Goal: Task Accomplishment & Management: Manage account settings

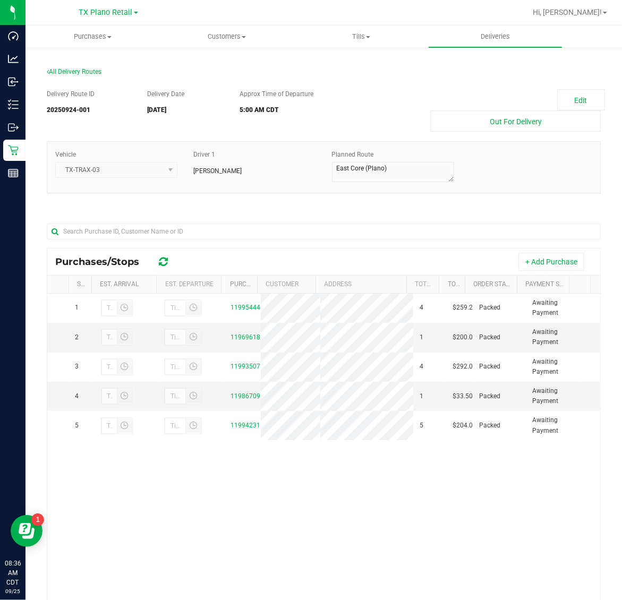
scroll to position [66, 0]
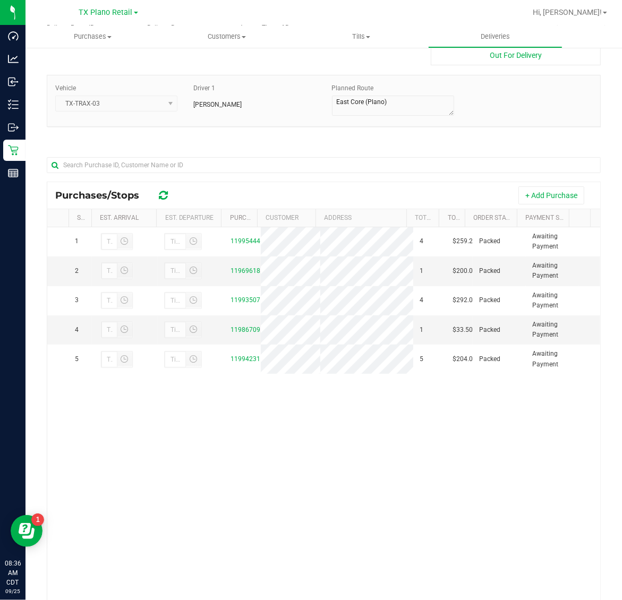
click at [240, 139] on div "Delivery Route ID 20250924-001 Delivery Date [DATE] Approx Time of Departure 5:…" at bounding box center [324, 327] width 554 height 624
click at [85, 36] on span "Purchases" at bounding box center [92, 37] width 134 height 10
click at [93, 74] on li "Fulfillment" at bounding box center [92, 77] width 134 height 13
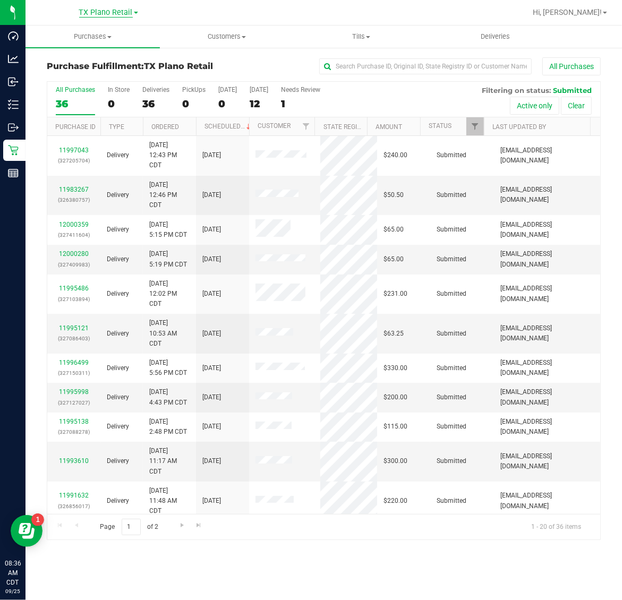
click at [99, 9] on span "TX Plano Retail" at bounding box center [106, 13] width 54 height 10
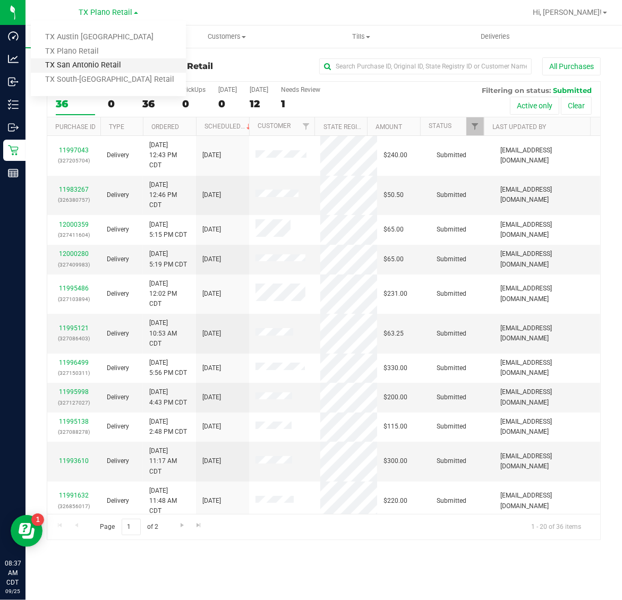
click at [99, 65] on link "TX San Antonio Retail" at bounding box center [108, 65] width 155 height 14
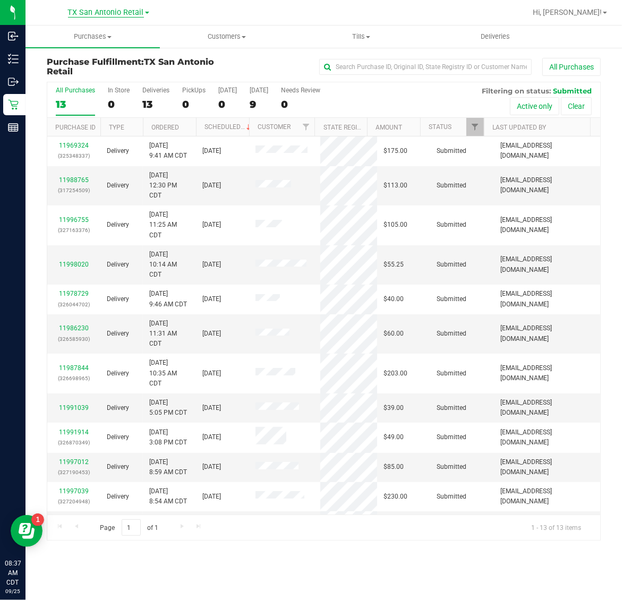
click at [94, 12] on span "TX San Antonio Retail" at bounding box center [106, 13] width 76 height 10
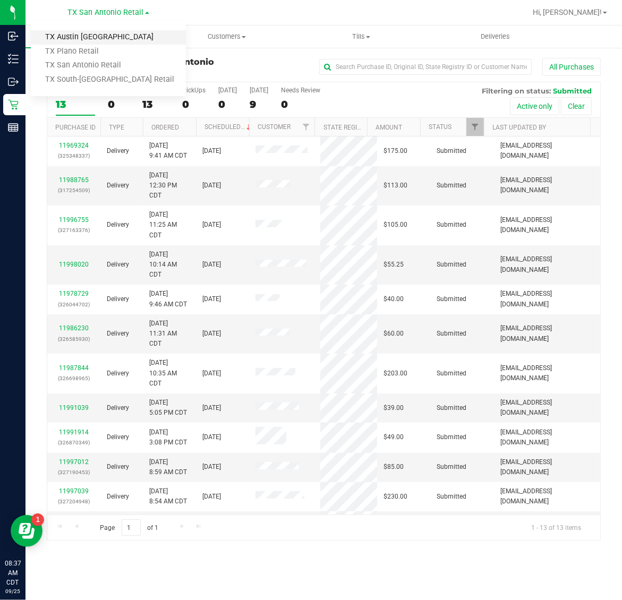
click at [93, 39] on link "TX Austin [GEOGRAPHIC_DATA]" at bounding box center [108, 37] width 155 height 14
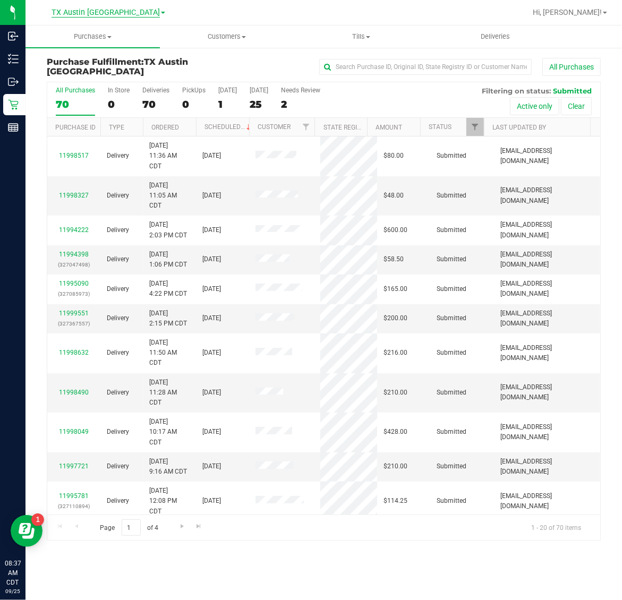
click at [99, 10] on span "TX Austin [GEOGRAPHIC_DATA]" at bounding box center [105, 13] width 108 height 10
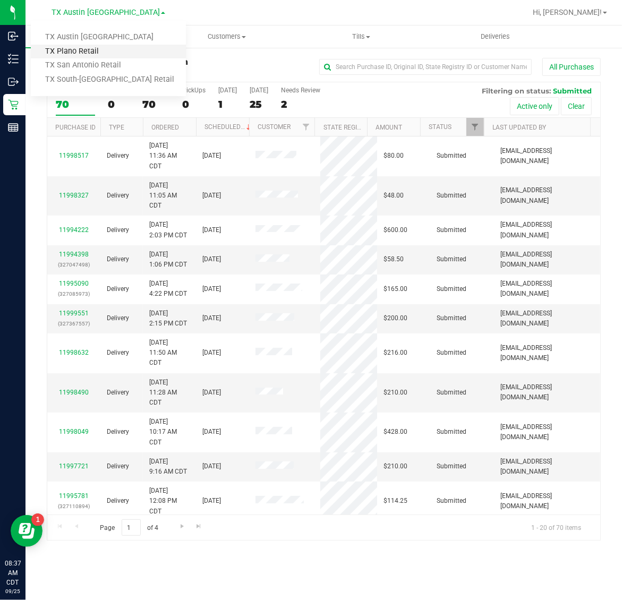
click at [92, 48] on link "TX Plano Retail" at bounding box center [108, 52] width 155 height 14
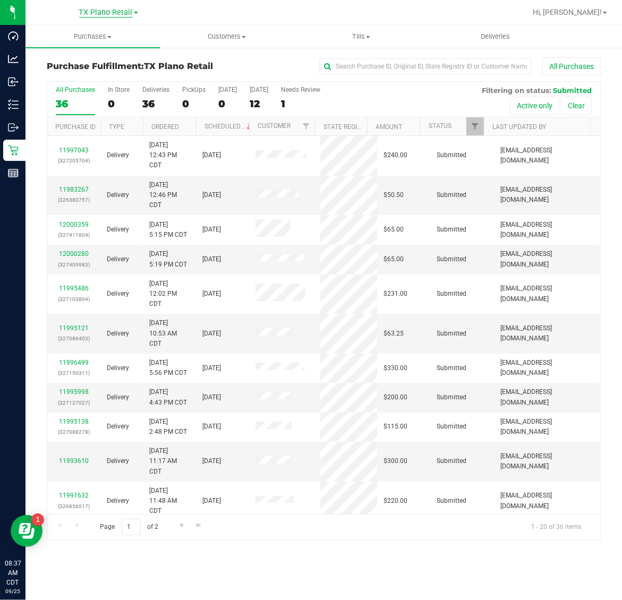
click at [94, 10] on span "TX Plano Retail" at bounding box center [106, 13] width 54 height 10
click at [189, 10] on div "[GEOGRAPHIC_DATA] Plano Retail [GEOGRAPHIC_DATA] [GEOGRAPHIC_DATA] [GEOGRAPHIC_…" at bounding box center [110, 12] width 159 height 21
click at [402, 61] on input "text" at bounding box center [425, 66] width 212 height 16
click at [475, 132] on link "Filter" at bounding box center [475, 126] width 18 height 18
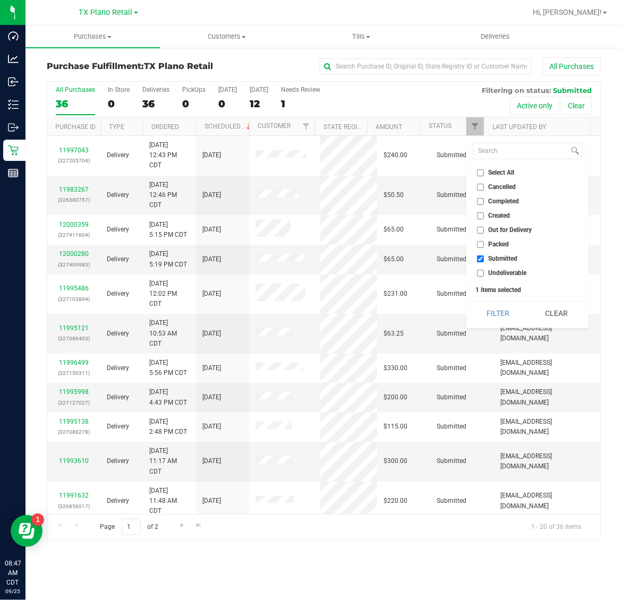
click at [493, 170] on span "Select All" at bounding box center [501, 172] width 26 height 6
click at [484, 170] on input "Select All" at bounding box center [480, 172] width 7 height 7
checkbox input "true"
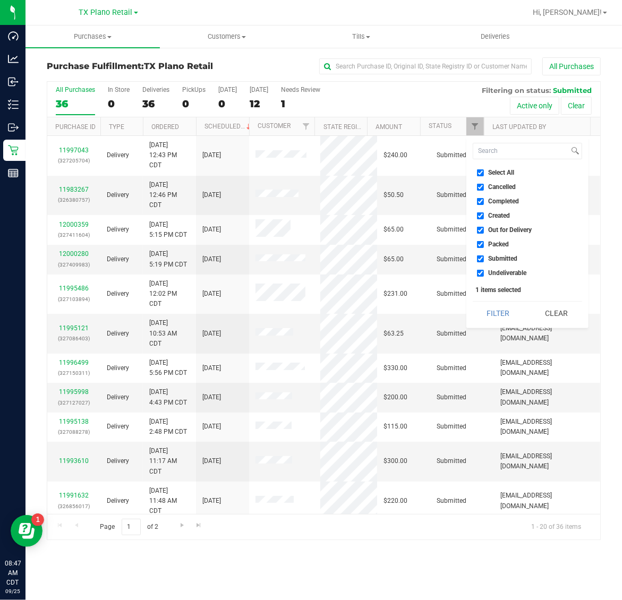
checkbox input "true"
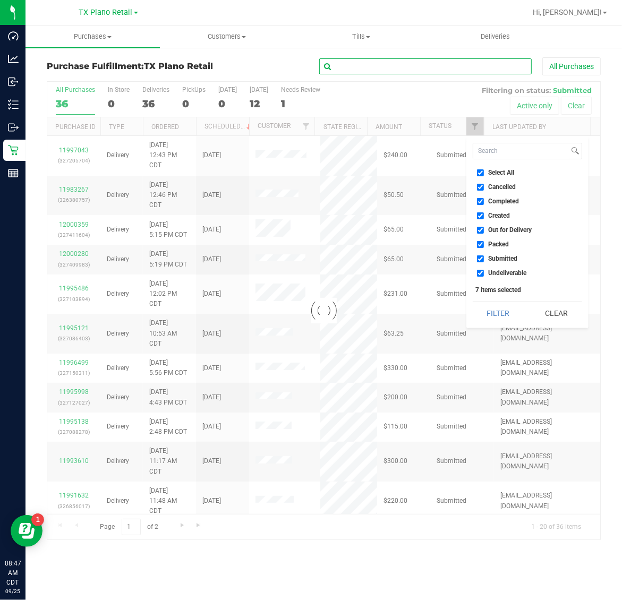
click at [430, 69] on input "text" at bounding box center [425, 66] width 212 height 16
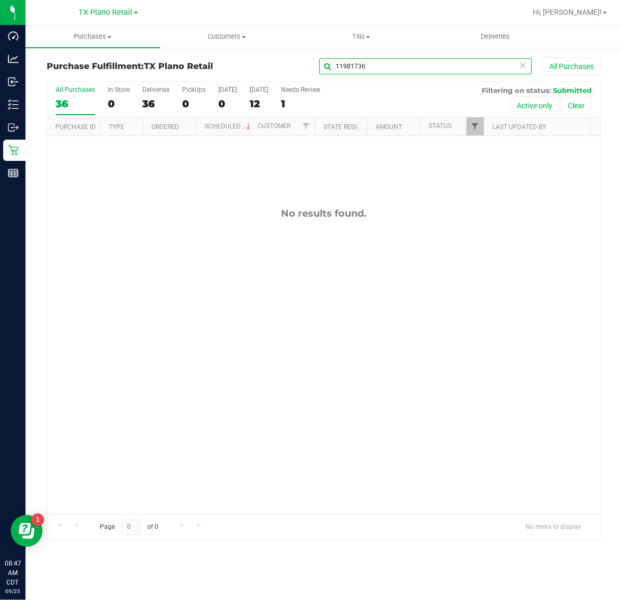
type input "11981736"
click at [478, 128] on span "Filter" at bounding box center [474, 126] width 8 height 8
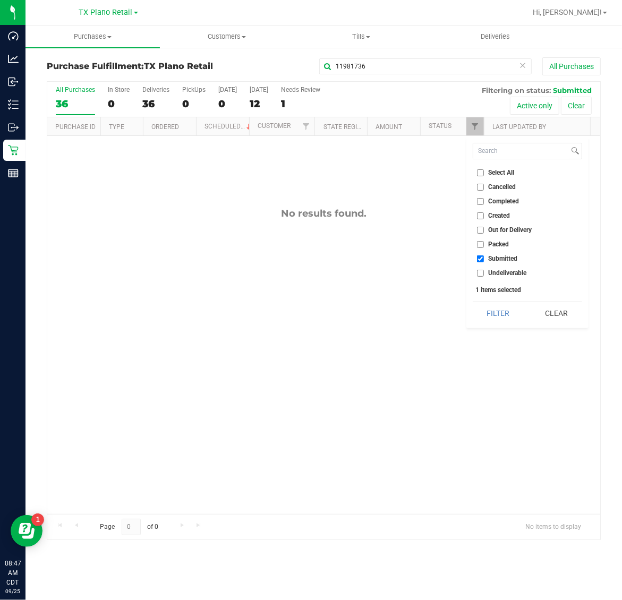
click at [499, 173] on span "Select All" at bounding box center [501, 172] width 26 height 6
click at [484, 173] on input "Select All" at bounding box center [480, 172] width 7 height 7
checkbox input "true"
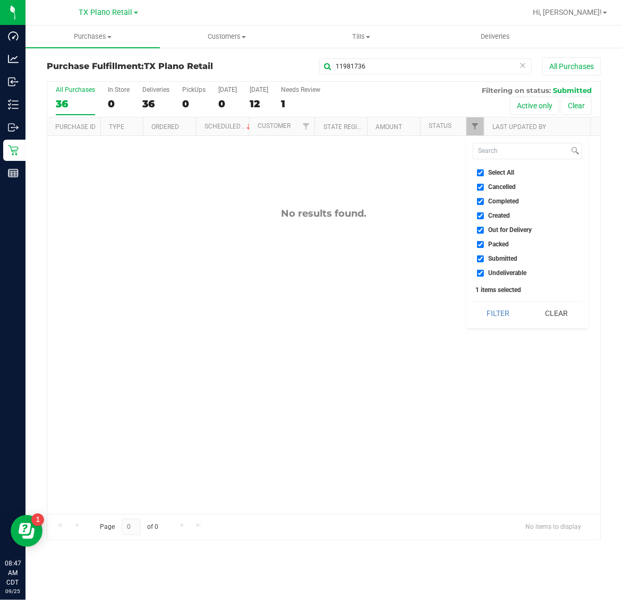
checkbox input "true"
click at [502, 309] on button "Filter" at bounding box center [497, 313] width 51 height 23
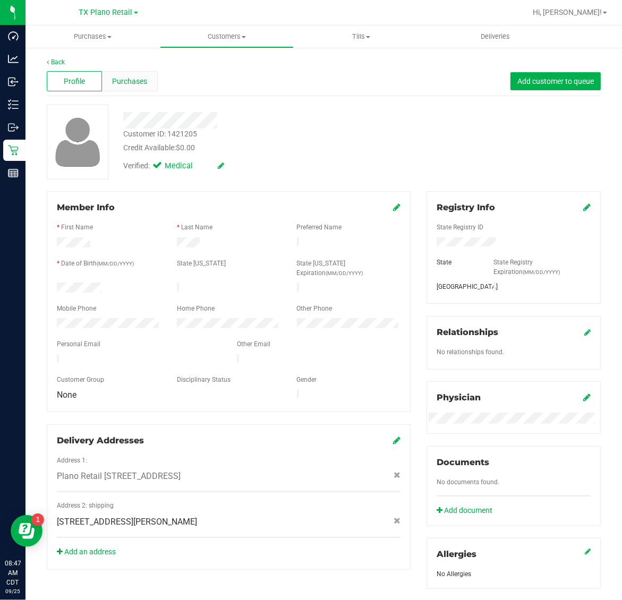
click at [133, 85] on span "Purchases" at bounding box center [129, 81] width 35 height 11
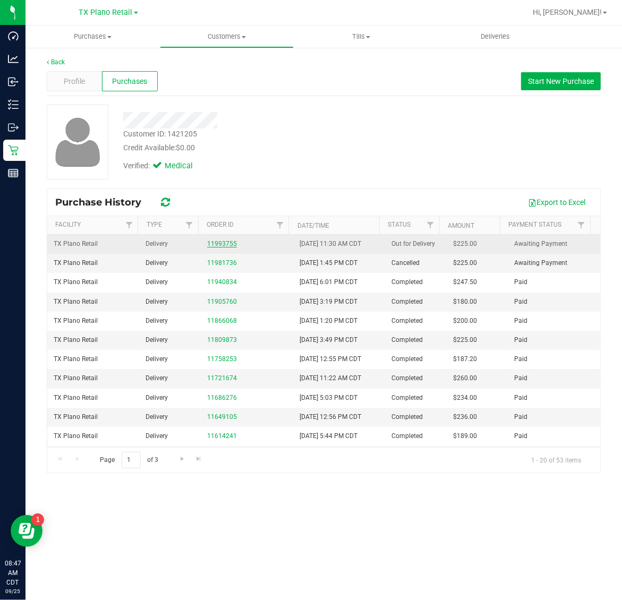
click at [218, 247] on link "11993755" at bounding box center [222, 243] width 30 height 7
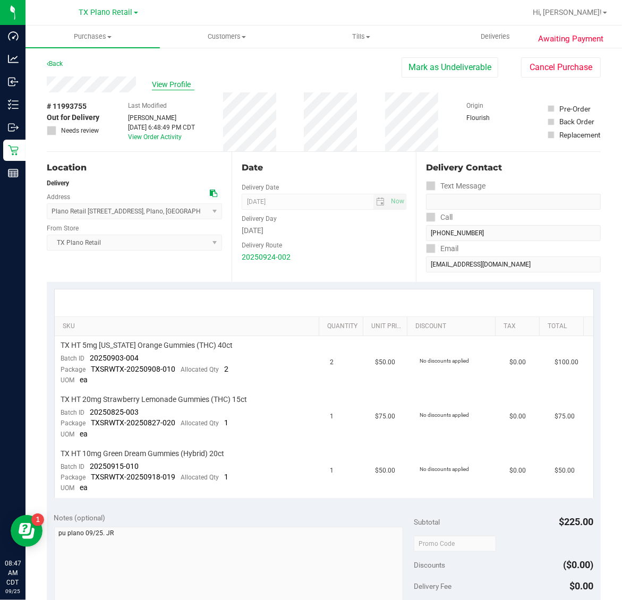
click at [178, 85] on span "View Profile" at bounding box center [173, 84] width 42 height 11
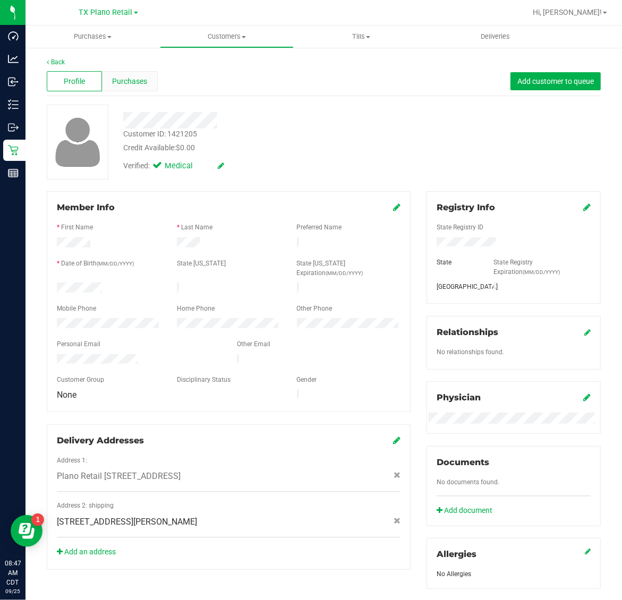
click at [142, 90] on div "Purchases" at bounding box center [129, 81] width 55 height 20
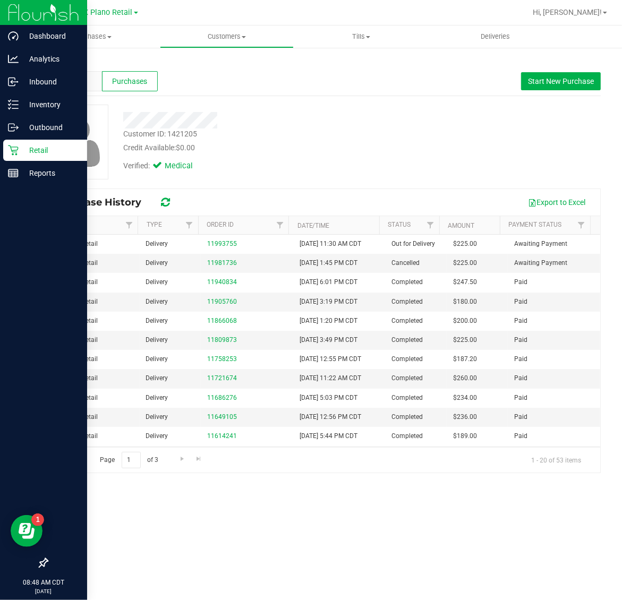
click at [28, 154] on p "Retail" at bounding box center [51, 150] width 64 height 13
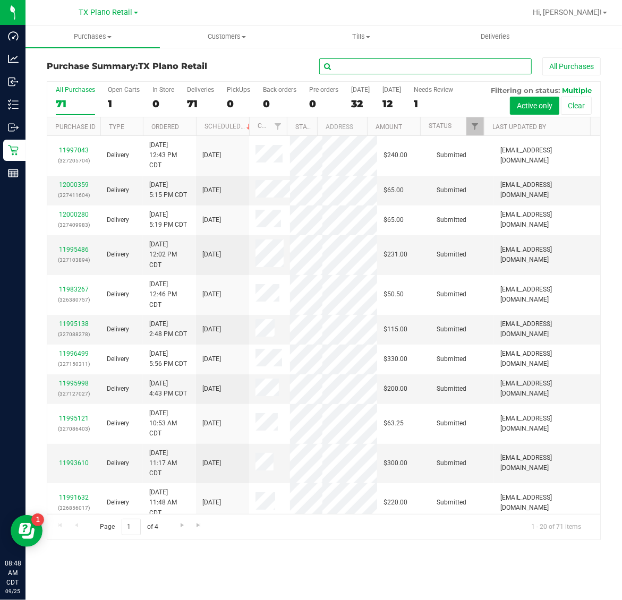
click at [441, 65] on input "text" at bounding box center [425, 66] width 212 height 16
click at [471, 125] on span "Filter" at bounding box center [474, 126] width 8 height 8
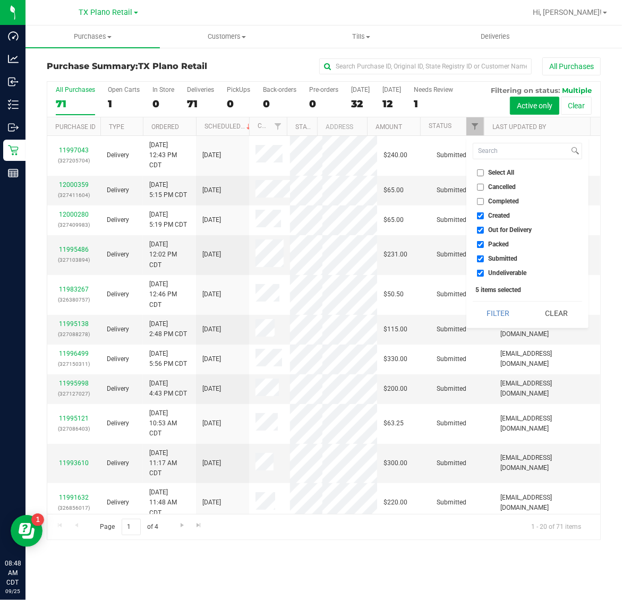
click at [495, 173] on span "Select All" at bounding box center [501, 172] width 26 height 6
click at [484, 173] on input "Select All" at bounding box center [480, 172] width 7 height 7
checkbox input "true"
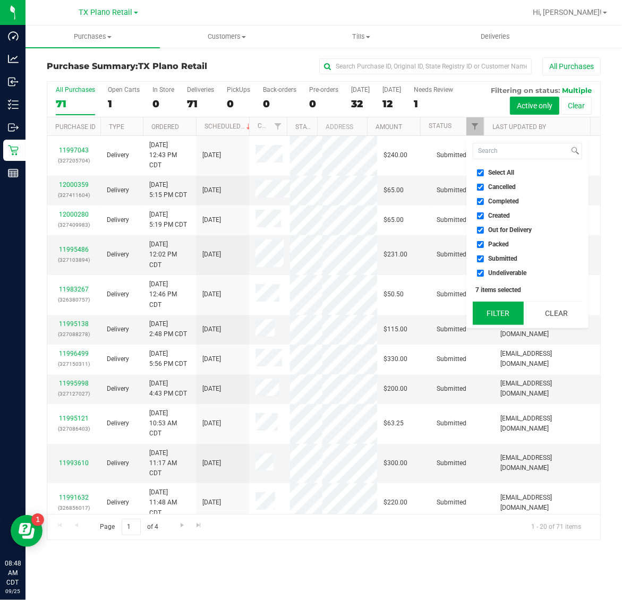
click at [503, 314] on button "Filter" at bounding box center [497, 313] width 51 height 23
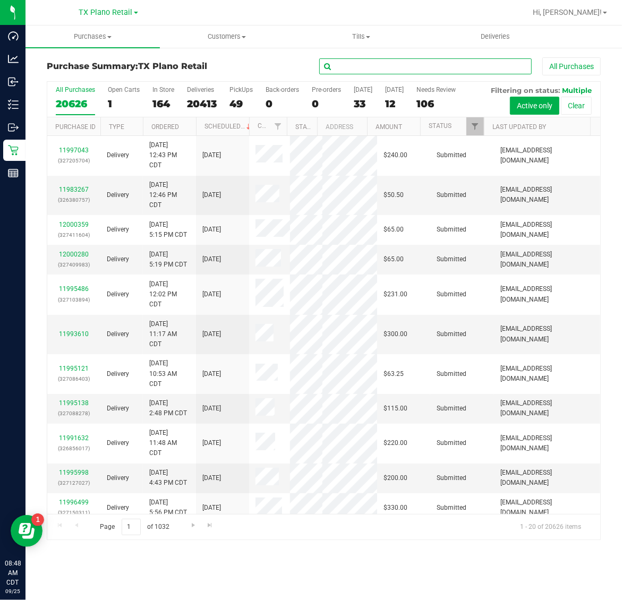
click at [407, 65] on input "text" at bounding box center [425, 66] width 212 height 16
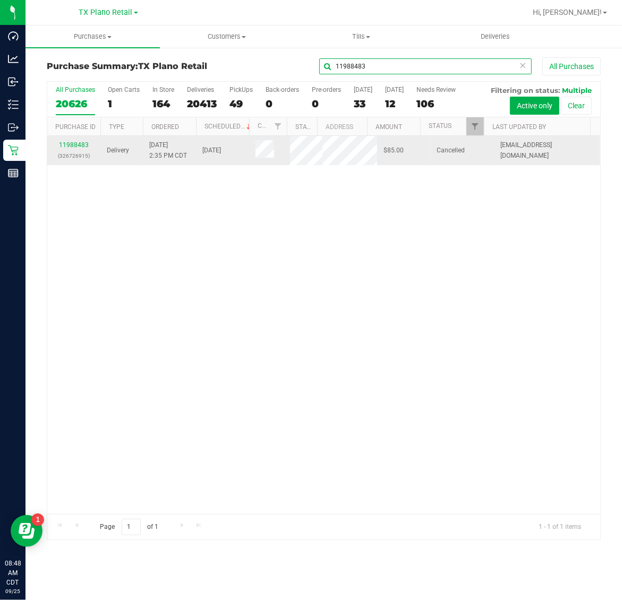
type input "11988483"
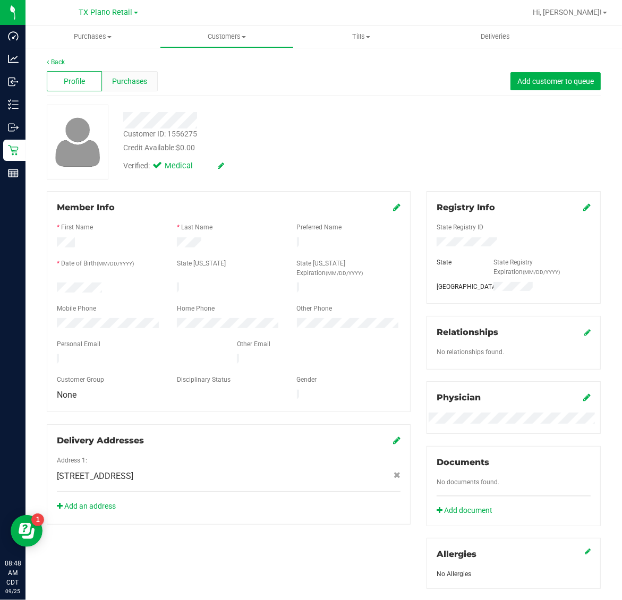
click at [126, 74] on div "Purchases" at bounding box center [129, 81] width 55 height 20
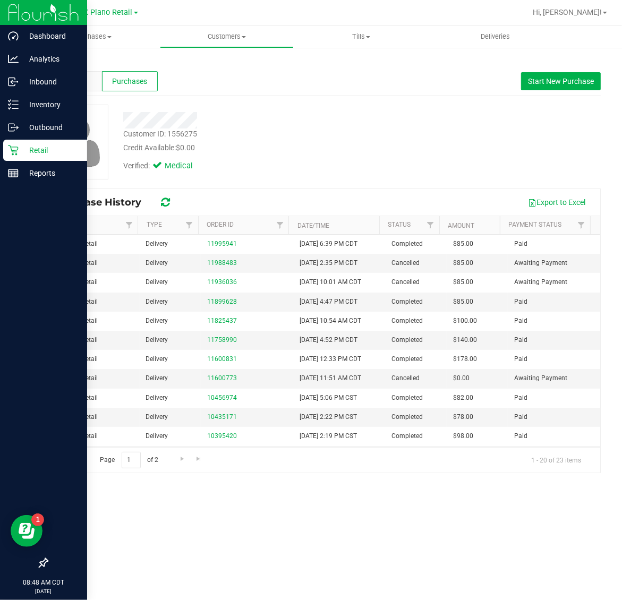
click at [50, 148] on p "Retail" at bounding box center [51, 150] width 64 height 13
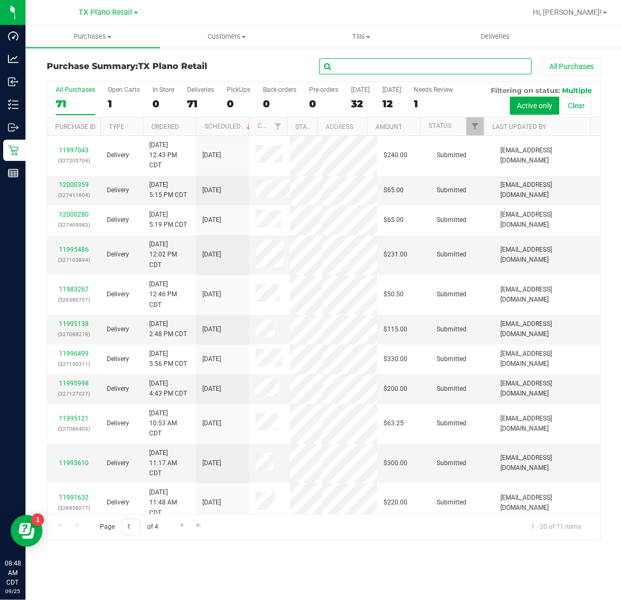
click at [398, 64] on input "text" at bounding box center [425, 66] width 212 height 16
click at [473, 126] on span "Filter" at bounding box center [474, 126] width 8 height 8
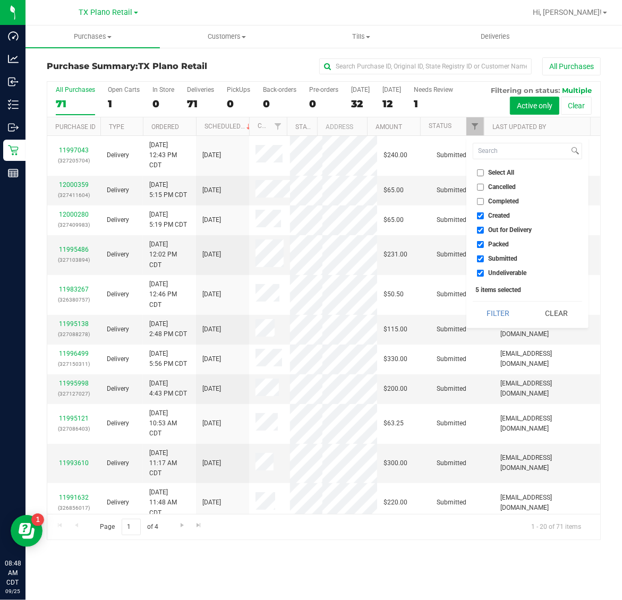
click at [505, 174] on span "Select All" at bounding box center [501, 172] width 26 height 6
click at [484, 174] on input "Select All" at bounding box center [480, 172] width 7 height 7
checkbox input "true"
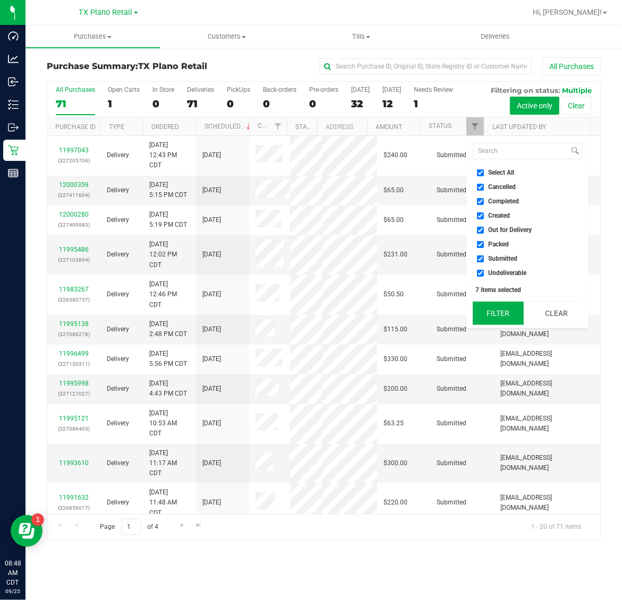
click at [512, 313] on button "Filter" at bounding box center [497, 313] width 51 height 23
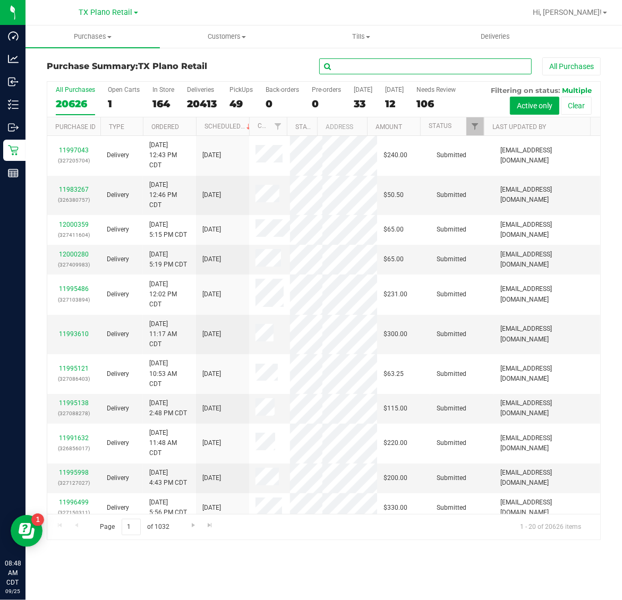
click at [428, 65] on input "text" at bounding box center [425, 66] width 212 height 16
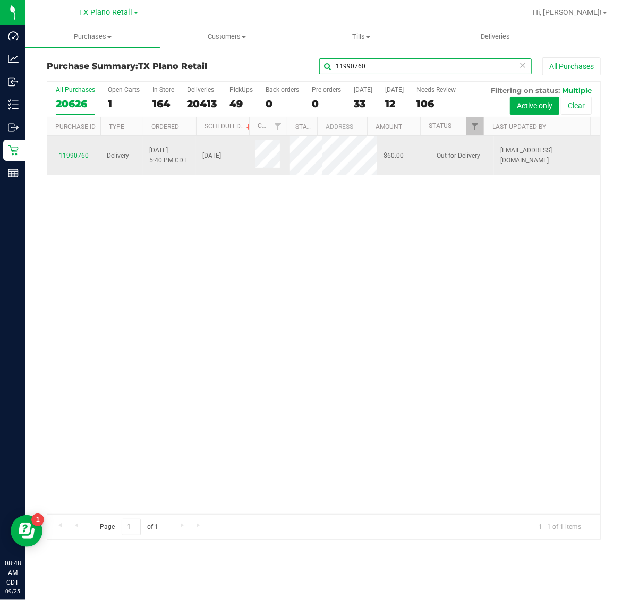
type input "11990760"
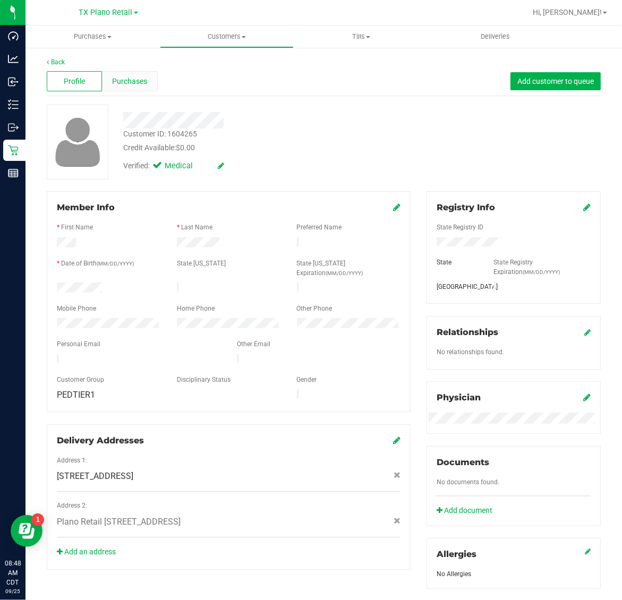
click at [127, 78] on span "Purchases" at bounding box center [129, 81] width 35 height 11
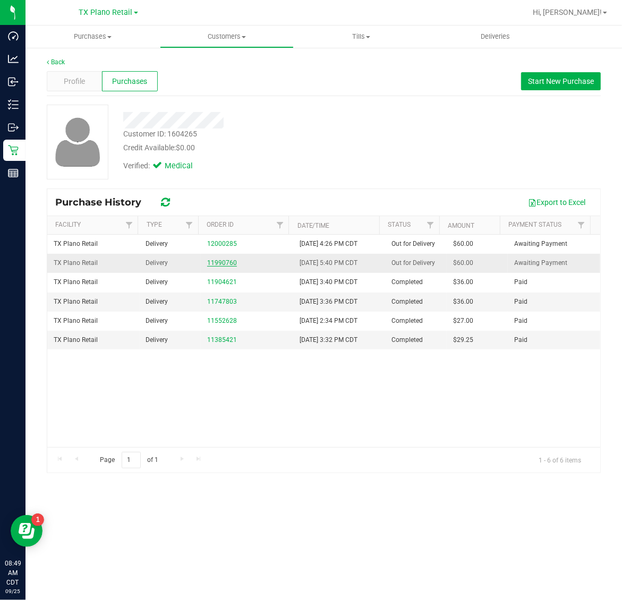
click at [221, 261] on link "11990760" at bounding box center [222, 262] width 30 height 7
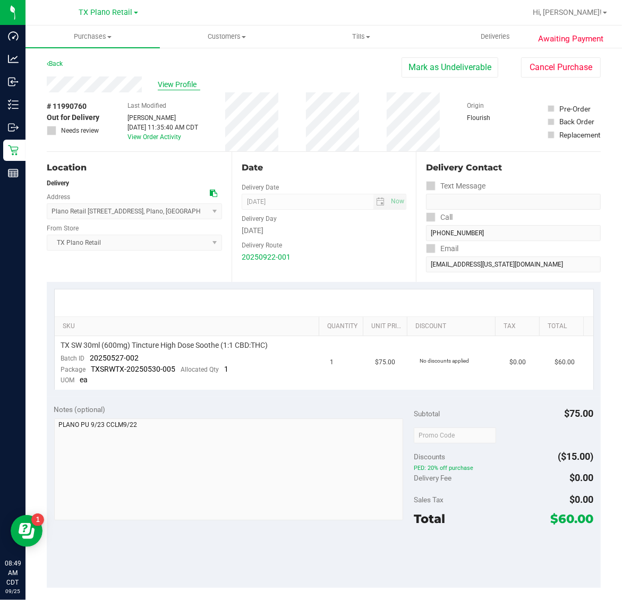
click at [184, 83] on span "View Profile" at bounding box center [179, 84] width 42 height 11
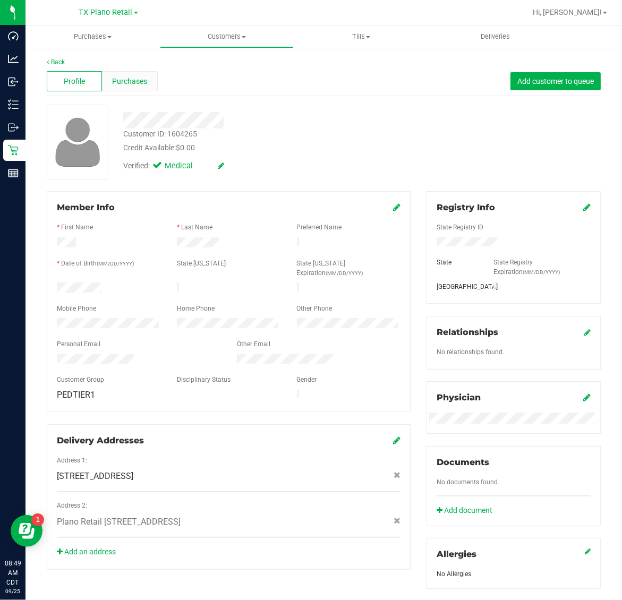
click at [133, 79] on span "Purchases" at bounding box center [129, 81] width 35 height 11
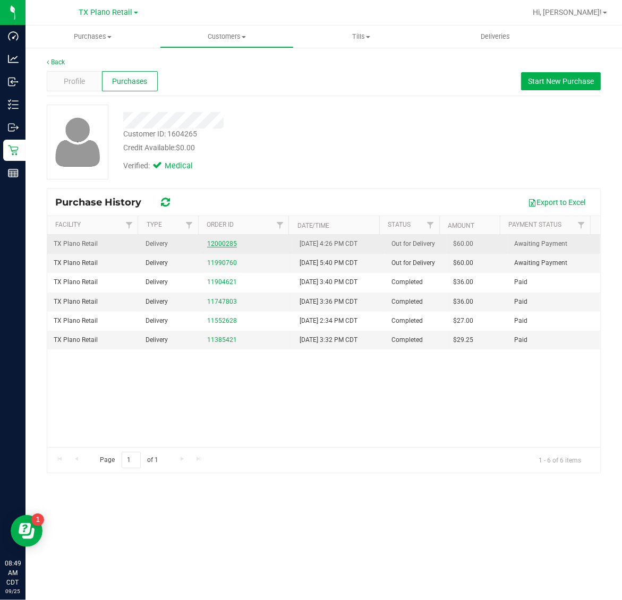
click at [228, 243] on link "12000285" at bounding box center [222, 243] width 30 height 7
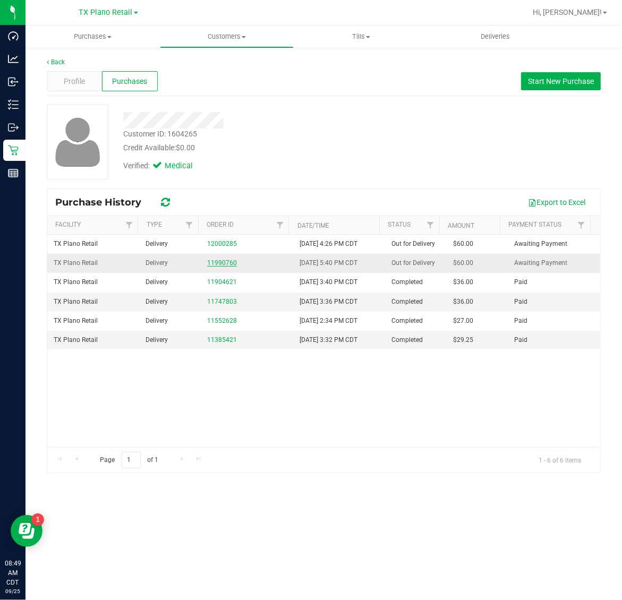
click at [207, 262] on link "11990760" at bounding box center [222, 262] width 30 height 7
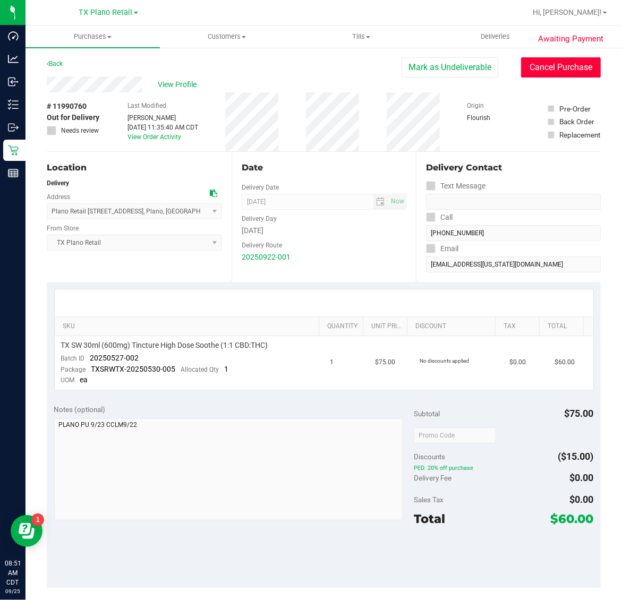
click at [561, 73] on button "Cancel Purchase" at bounding box center [561, 67] width 80 height 20
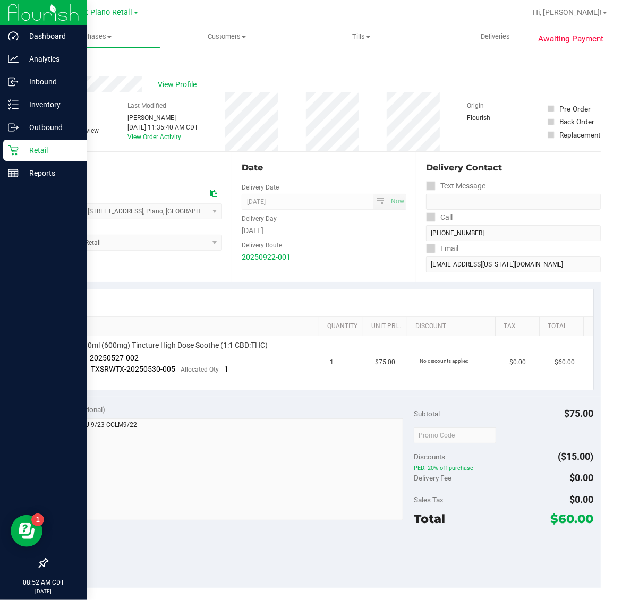
click at [46, 149] on p "Retail" at bounding box center [51, 150] width 64 height 13
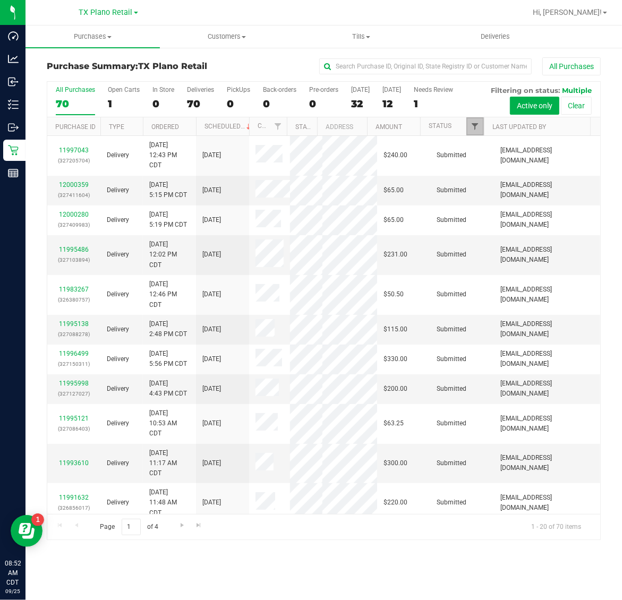
click at [477, 126] on span "Filter" at bounding box center [474, 126] width 8 height 8
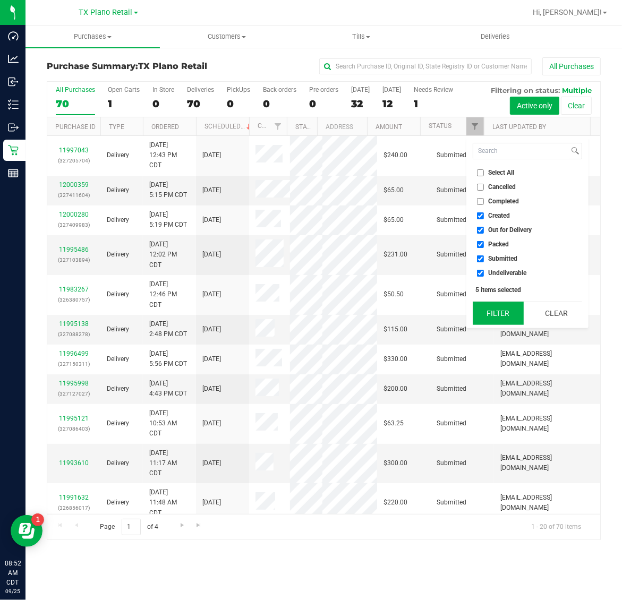
click at [501, 316] on button "Filter" at bounding box center [497, 313] width 51 height 23
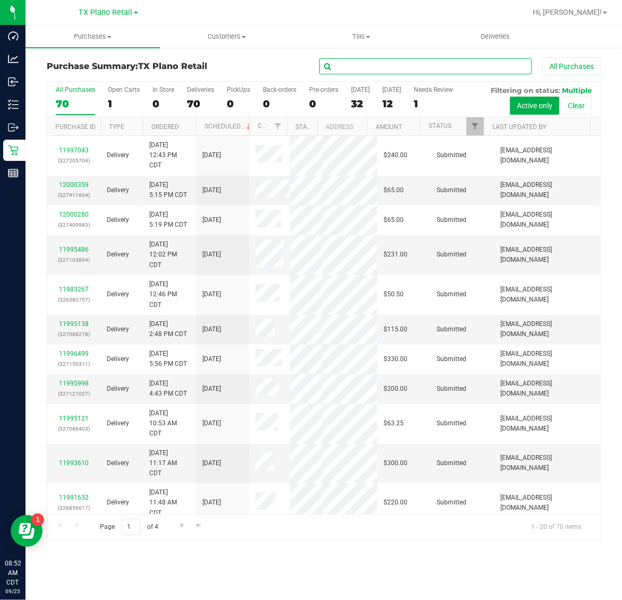
click at [452, 65] on input "text" at bounding box center [425, 66] width 212 height 16
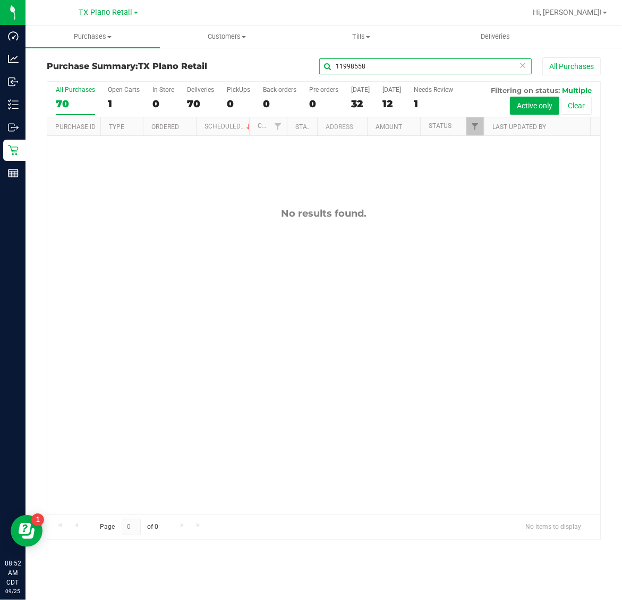
click at [481, 131] on div at bounding box center [483, 126] width 5 height 19
type input "11998558"
click at [476, 130] on span "Filter" at bounding box center [474, 126] width 8 height 8
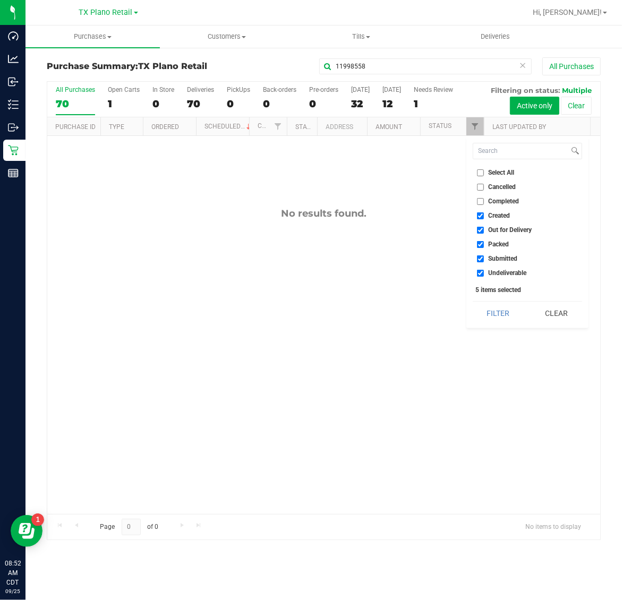
click at [494, 173] on span "Select All" at bounding box center [501, 172] width 26 height 6
click at [484, 173] on input "Select All" at bounding box center [480, 172] width 7 height 7
checkbox input "true"
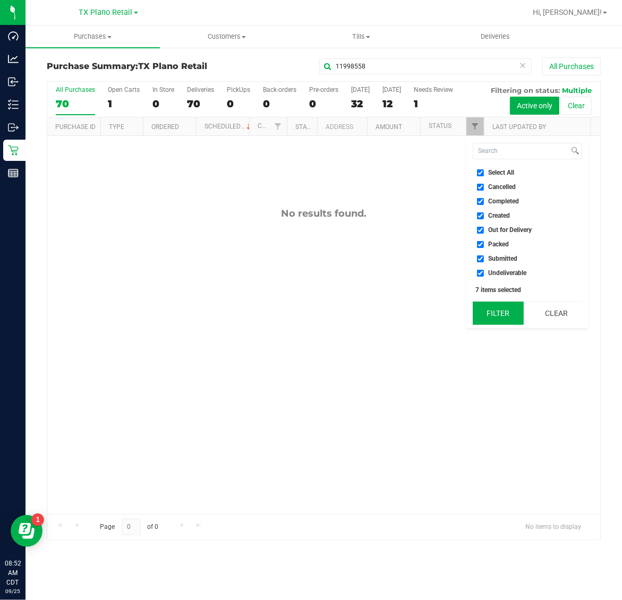
click at [500, 313] on button "Filter" at bounding box center [497, 313] width 51 height 23
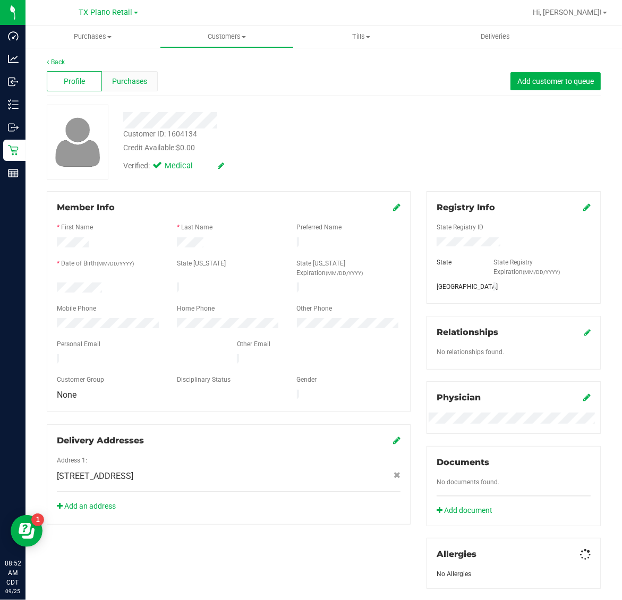
click at [131, 81] on span "Purchases" at bounding box center [129, 81] width 35 height 11
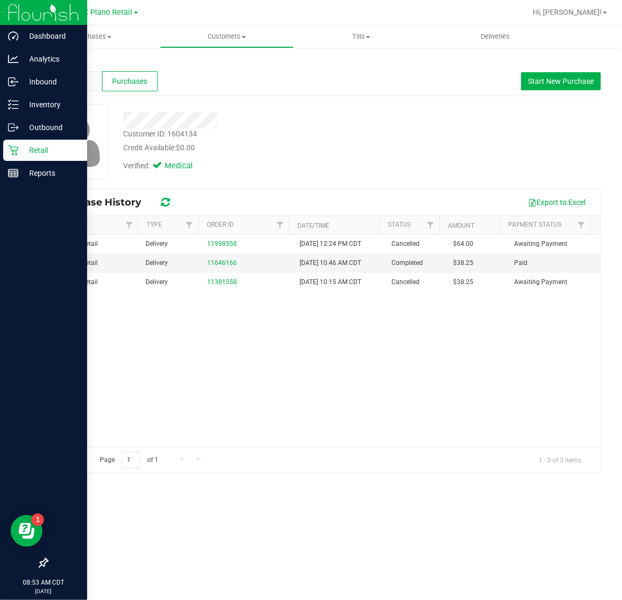
click at [44, 142] on div "Retail" at bounding box center [45, 150] width 84 height 21
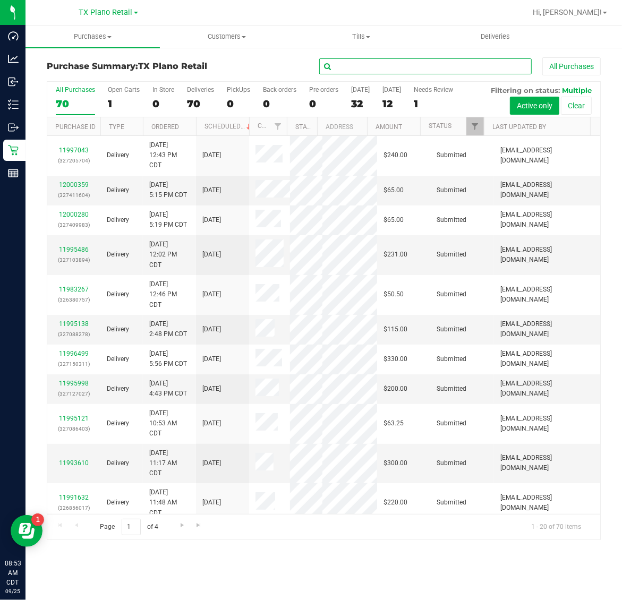
click at [462, 70] on input "text" at bounding box center [425, 66] width 212 height 16
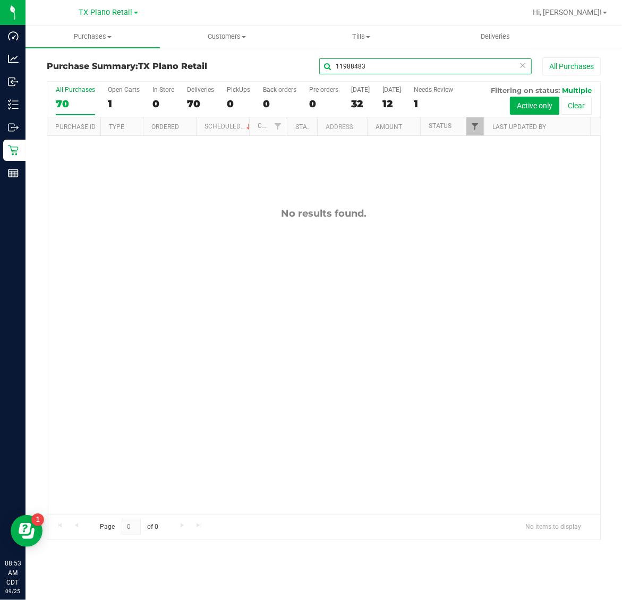
type input "11988483"
click at [474, 128] on span "Filter" at bounding box center [474, 126] width 8 height 8
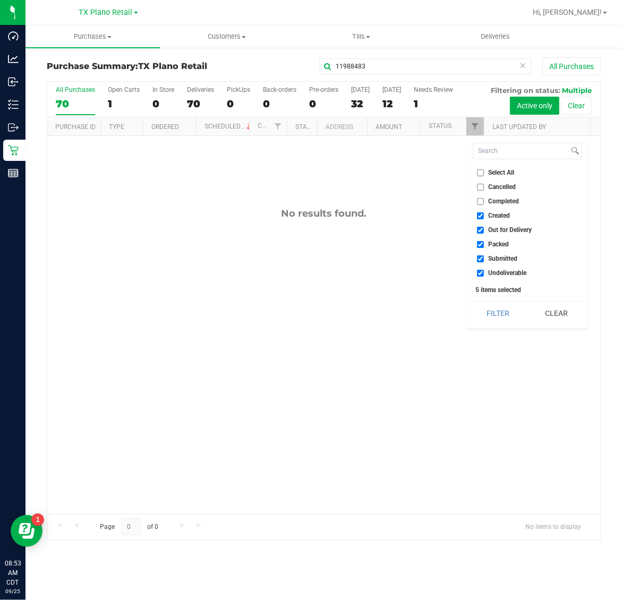
click at [500, 173] on span "Select All" at bounding box center [501, 172] width 26 height 6
click at [484, 173] on input "Select All" at bounding box center [480, 172] width 7 height 7
checkbox input "true"
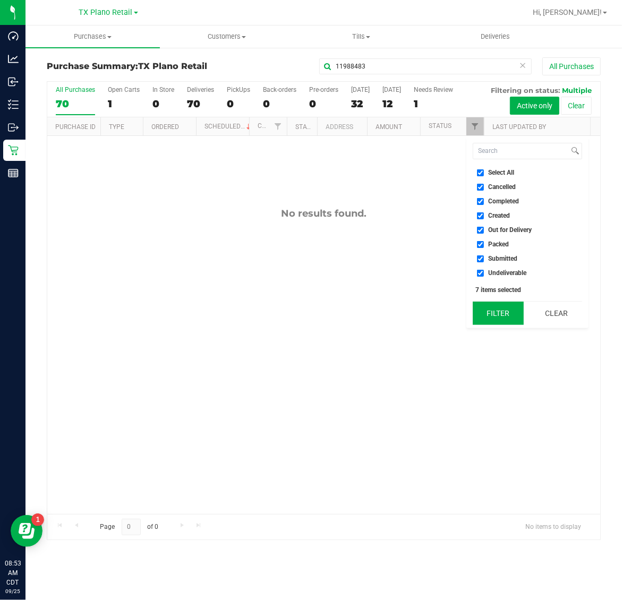
click at [495, 315] on button "Filter" at bounding box center [497, 313] width 51 height 23
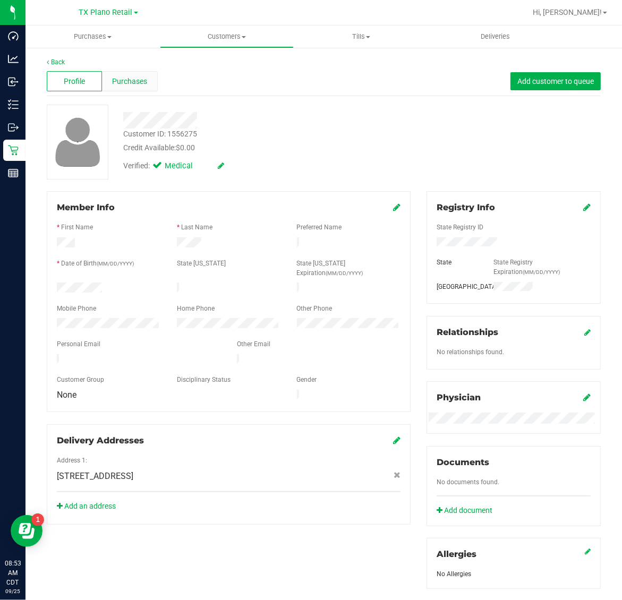
click at [143, 80] on span "Purchases" at bounding box center [129, 81] width 35 height 11
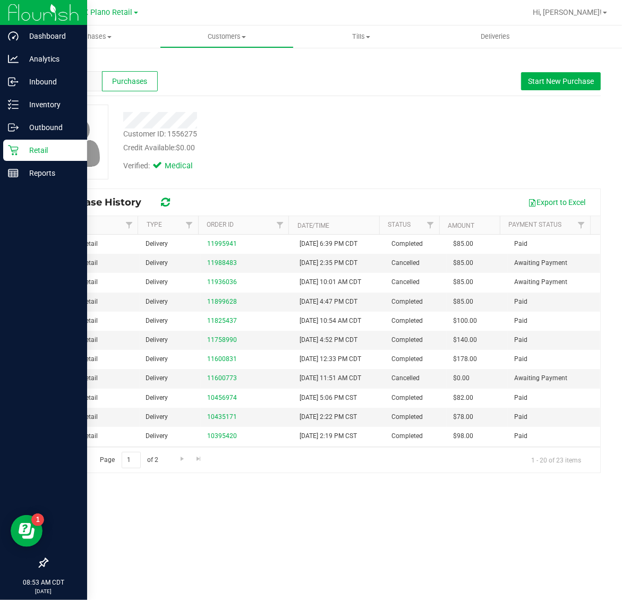
click at [36, 145] on p "Retail" at bounding box center [51, 150] width 64 height 13
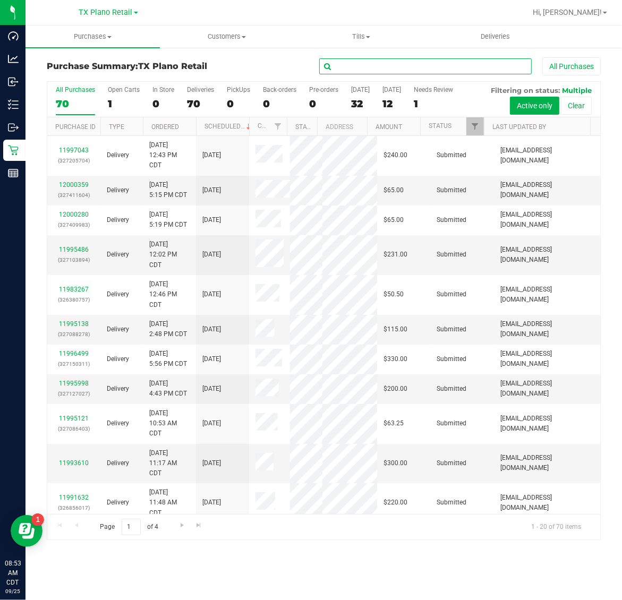
click at [412, 65] on input "text" at bounding box center [425, 66] width 212 height 16
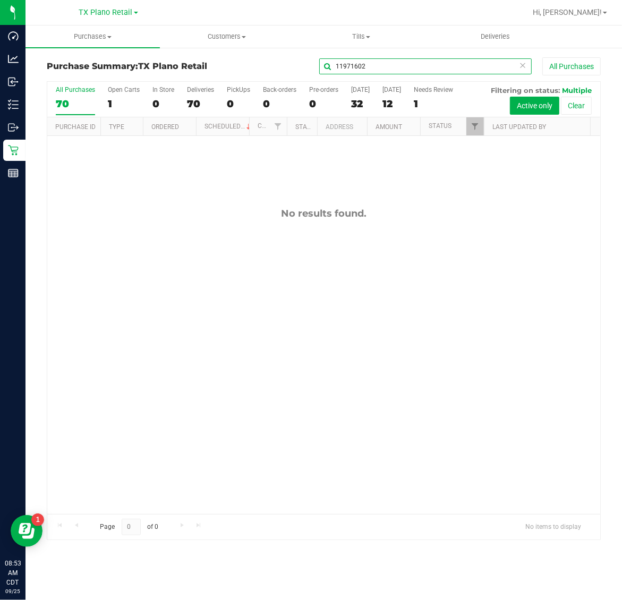
type input "11971602"
click at [474, 121] on link "Filter" at bounding box center [475, 126] width 18 height 18
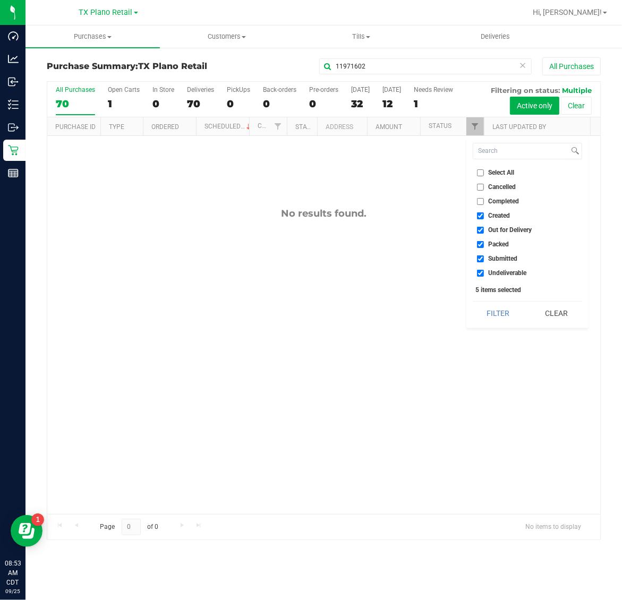
click at [494, 173] on span "Select All" at bounding box center [501, 172] width 26 height 6
click at [484, 173] on input "Select All" at bounding box center [480, 172] width 7 height 7
checkbox input "true"
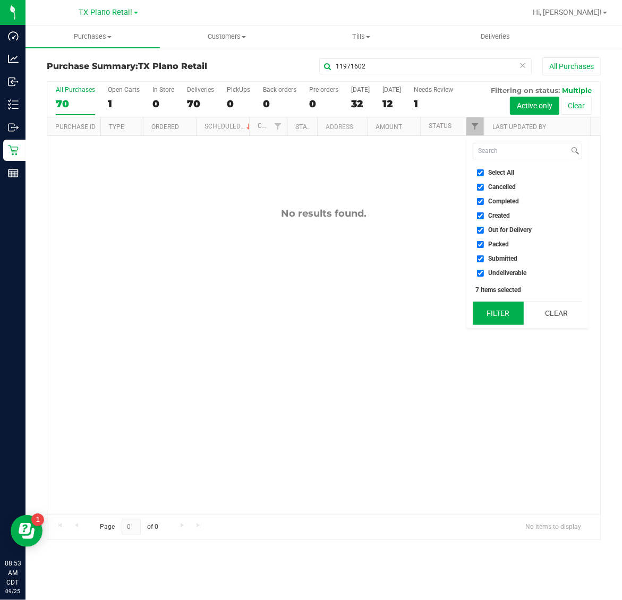
click at [503, 304] on button "Filter" at bounding box center [497, 313] width 51 height 23
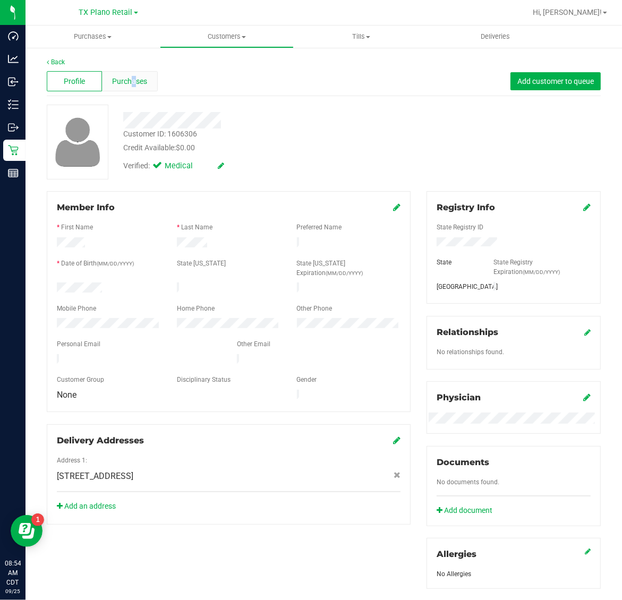
click at [132, 73] on div "Purchases" at bounding box center [129, 81] width 55 height 20
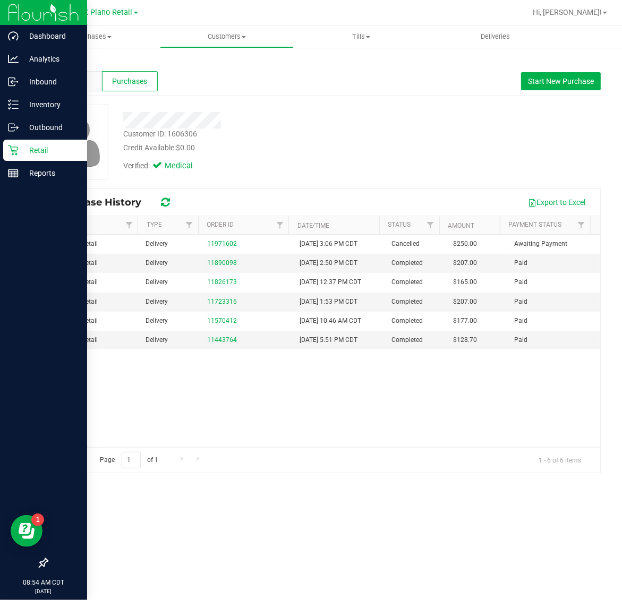
click at [46, 151] on p "Retail" at bounding box center [51, 150] width 64 height 13
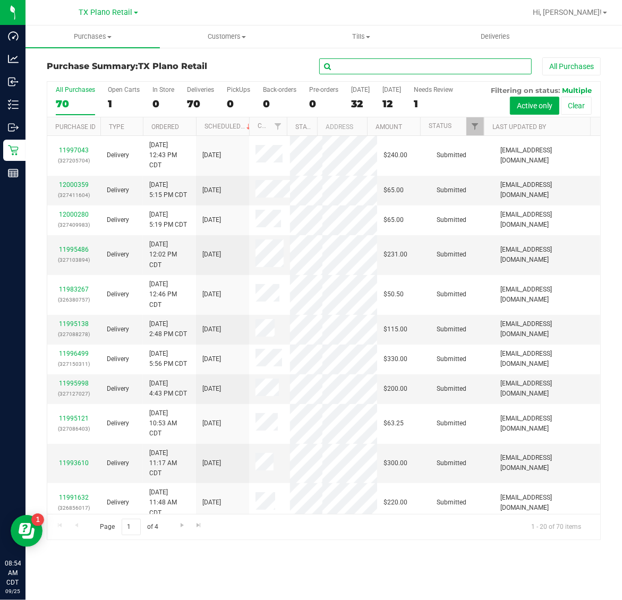
click at [472, 61] on input "text" at bounding box center [425, 66] width 212 height 16
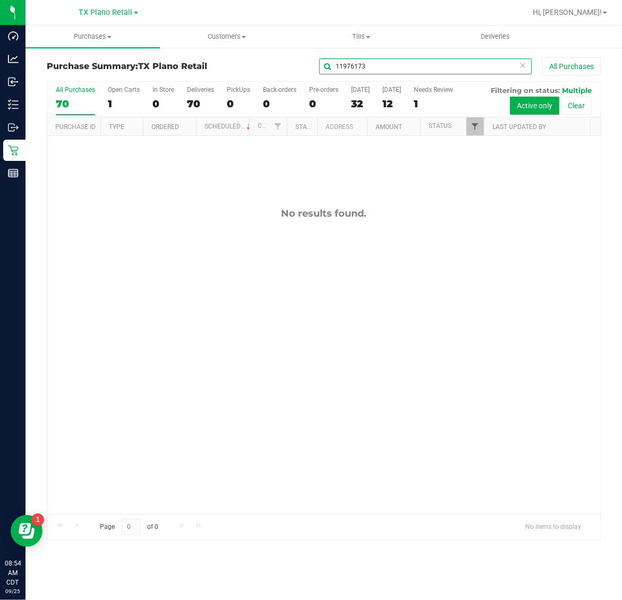
type input "11976173"
click at [477, 125] on span "Filter" at bounding box center [474, 126] width 8 height 8
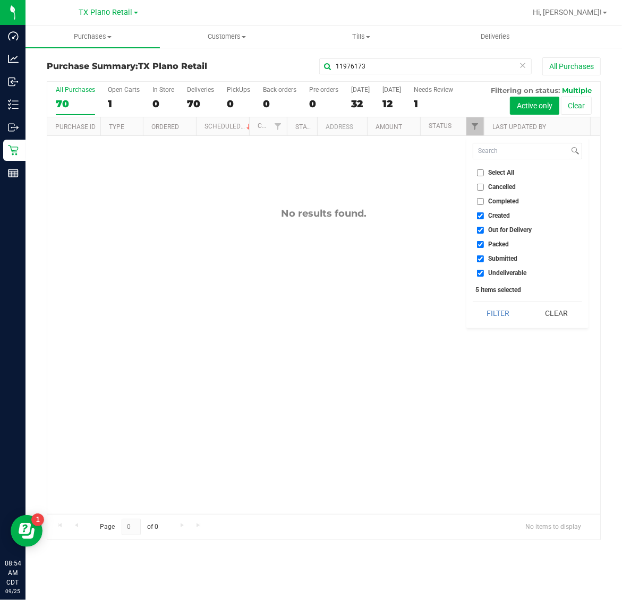
click at [494, 174] on span "Select All" at bounding box center [501, 172] width 26 height 6
click at [484, 174] on input "Select All" at bounding box center [480, 172] width 7 height 7
checkbox input "true"
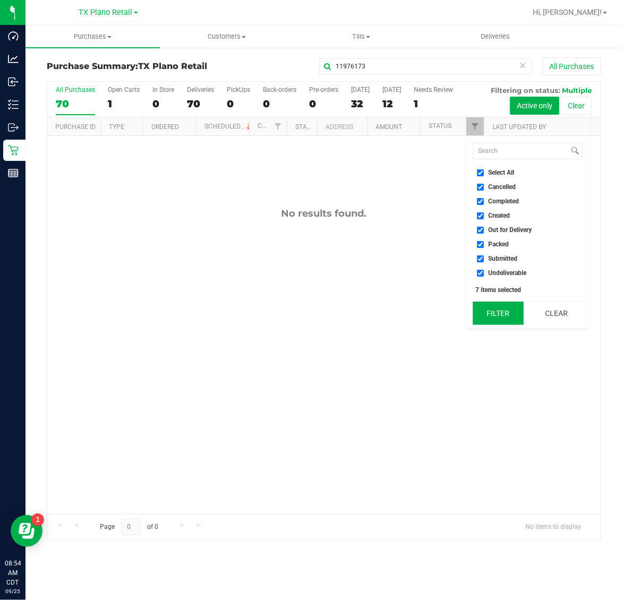
click at [503, 308] on button "Filter" at bounding box center [497, 313] width 51 height 23
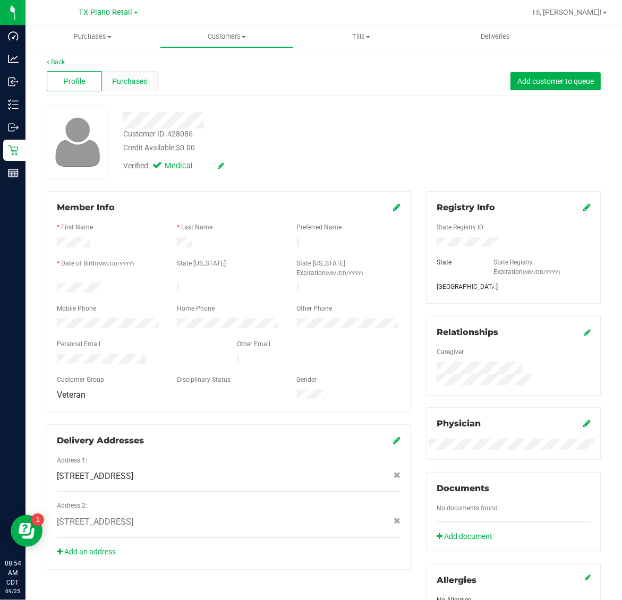
click at [121, 72] on div "Purchases" at bounding box center [129, 81] width 55 height 20
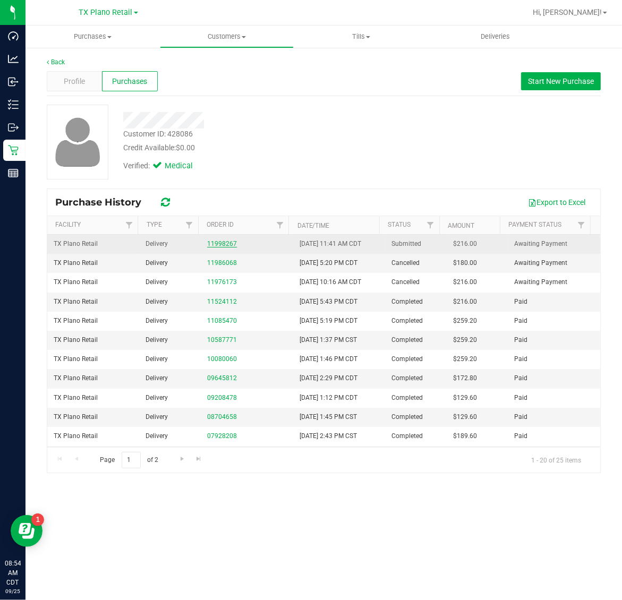
click at [226, 246] on link "11998267" at bounding box center [222, 243] width 30 height 7
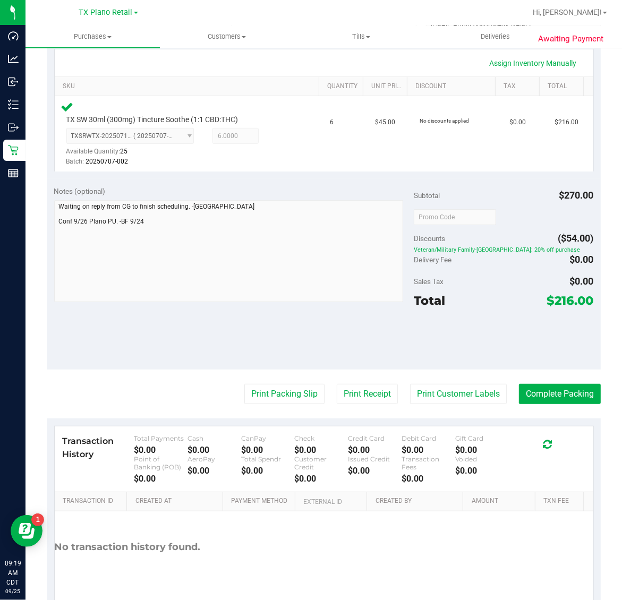
scroll to position [285, 0]
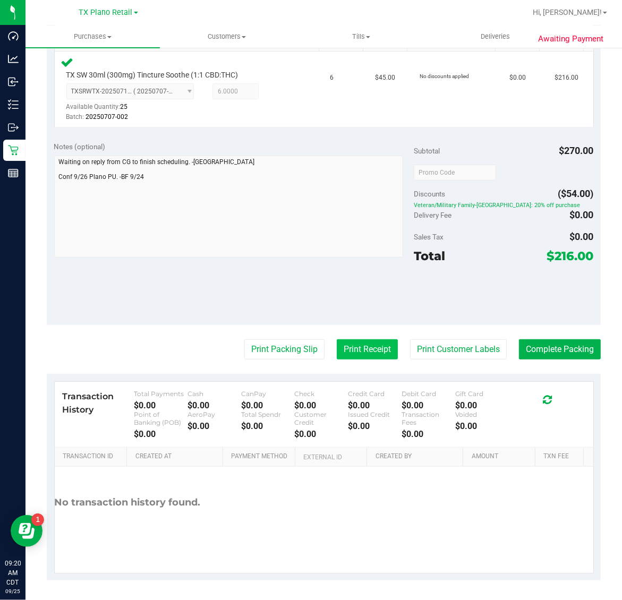
click at [359, 350] on button "Print Receipt" at bounding box center [367, 349] width 61 height 20
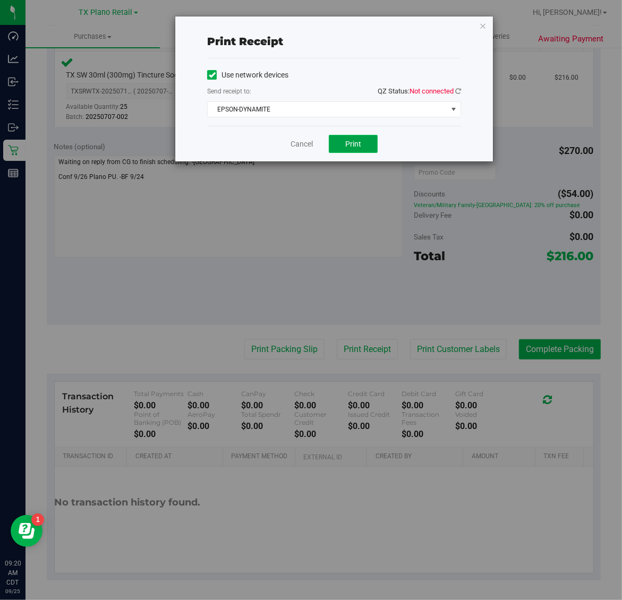
click at [354, 142] on span "Print" at bounding box center [353, 144] width 16 height 8
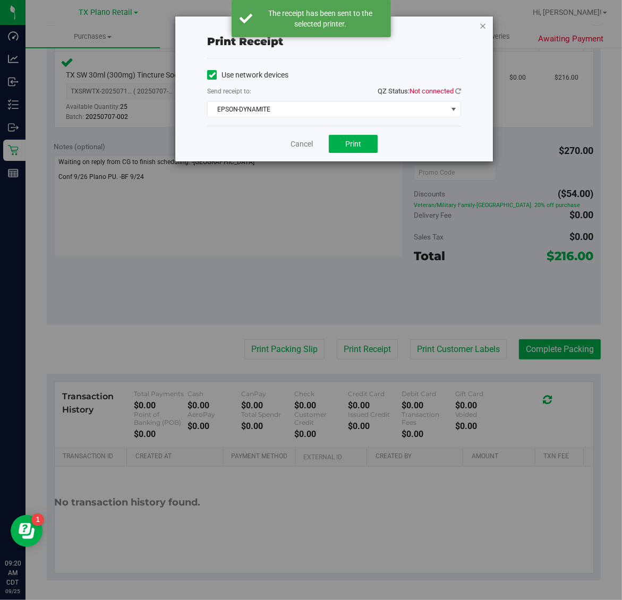
click at [482, 23] on icon "button" at bounding box center [482, 25] width 7 height 13
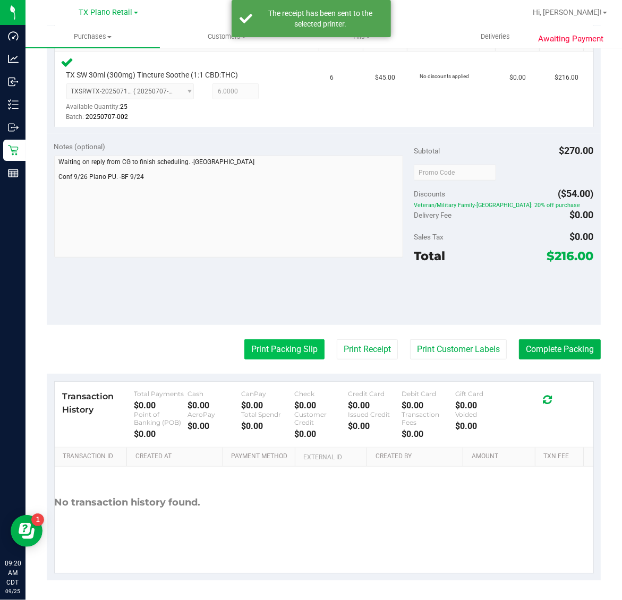
click at [263, 353] on button "Print Packing Slip" at bounding box center [284, 349] width 80 height 20
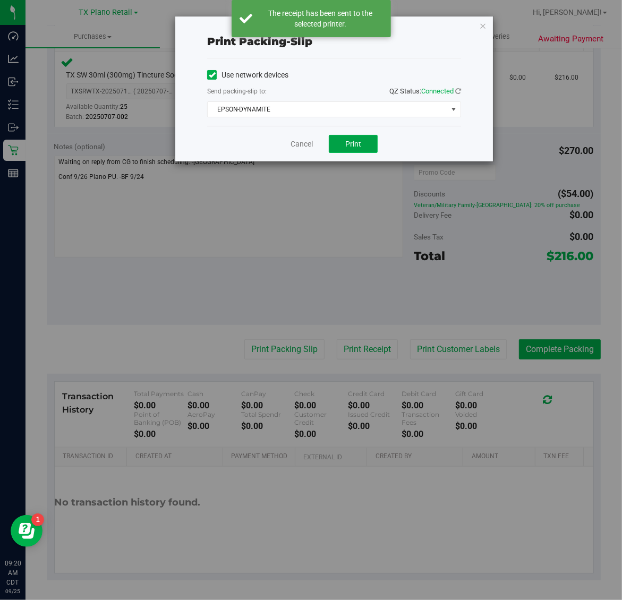
click at [354, 148] on span "Print" at bounding box center [353, 144] width 16 height 8
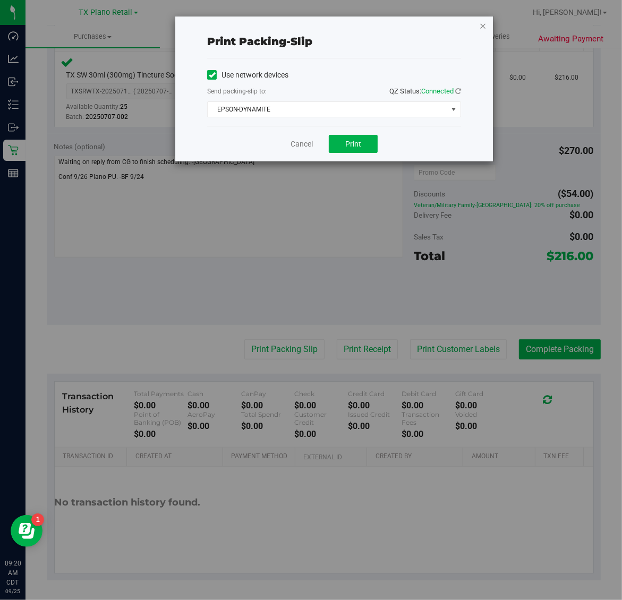
click at [484, 28] on icon "button" at bounding box center [482, 25] width 7 height 13
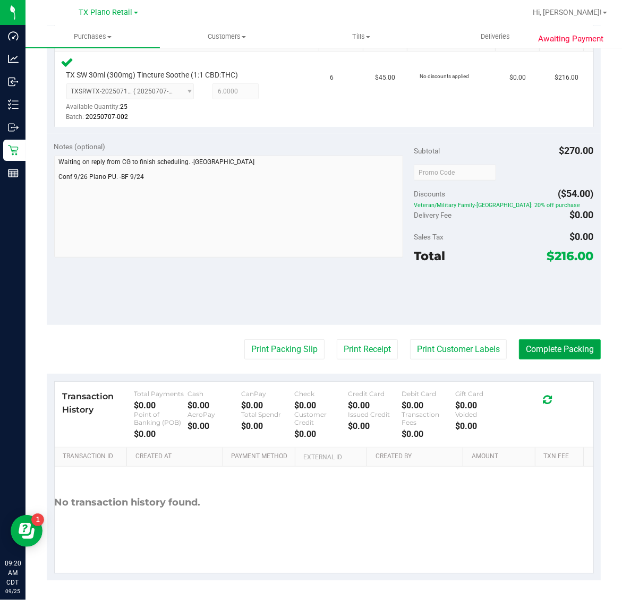
click at [556, 350] on button "Complete Packing" at bounding box center [560, 349] width 82 height 20
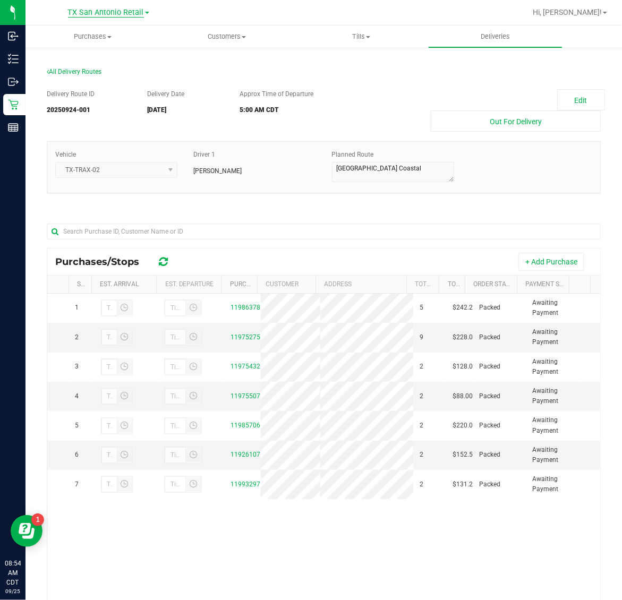
click at [110, 12] on span "TX San Antonio Retail" at bounding box center [106, 13] width 76 height 10
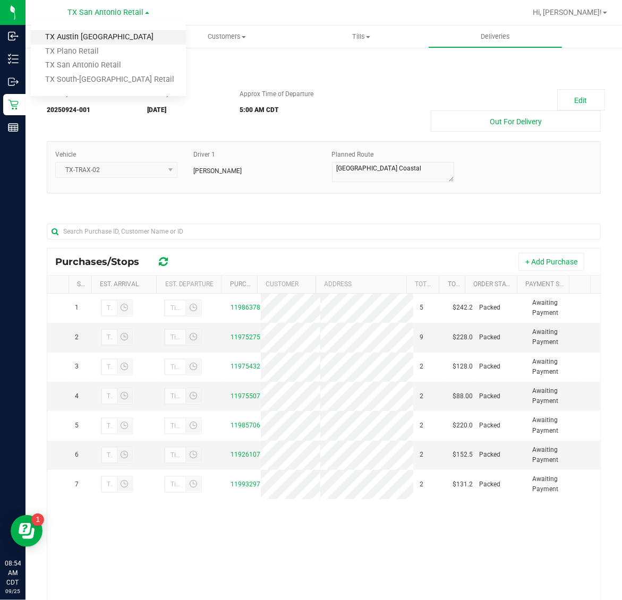
click at [108, 40] on link "TX Austin [GEOGRAPHIC_DATA]" at bounding box center [108, 37] width 155 height 14
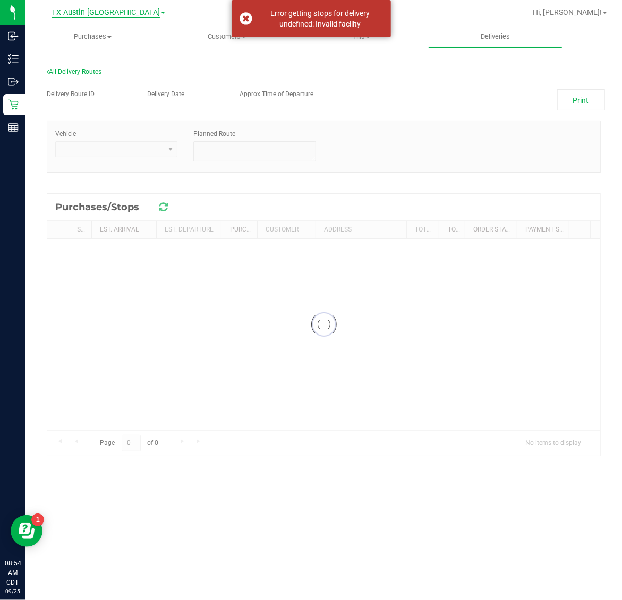
click at [117, 14] on span "TX Austin [GEOGRAPHIC_DATA]" at bounding box center [105, 13] width 108 height 10
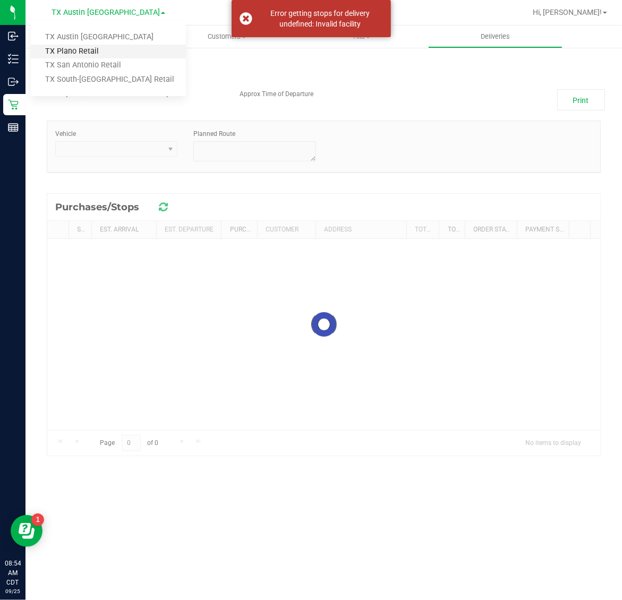
click at [115, 47] on link "TX Plano Retail" at bounding box center [108, 52] width 155 height 14
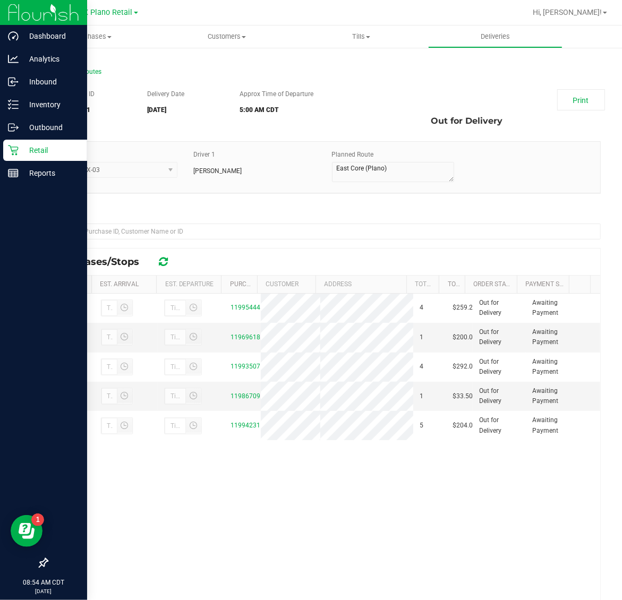
click at [42, 154] on p "Retail" at bounding box center [51, 150] width 64 height 13
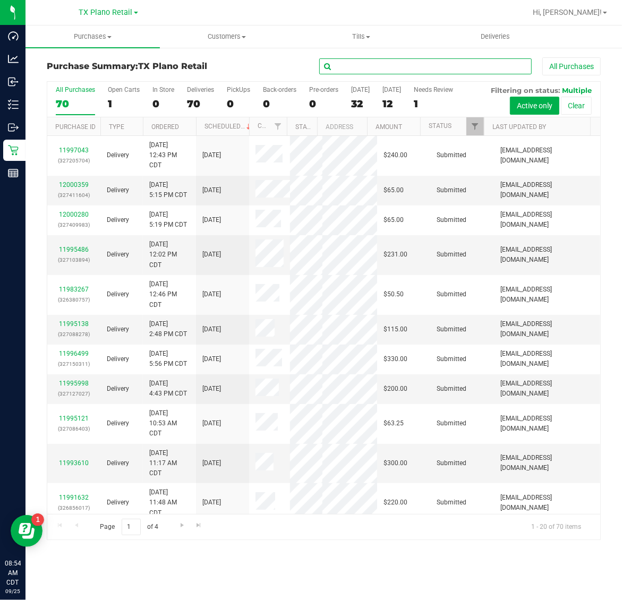
click at [450, 67] on input "text" at bounding box center [425, 66] width 212 height 16
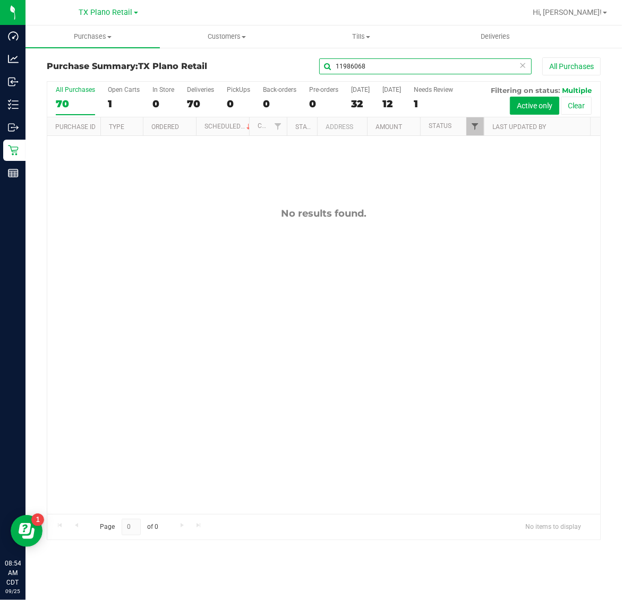
type input "11986068"
click at [475, 129] on span "Filter" at bounding box center [474, 126] width 8 height 8
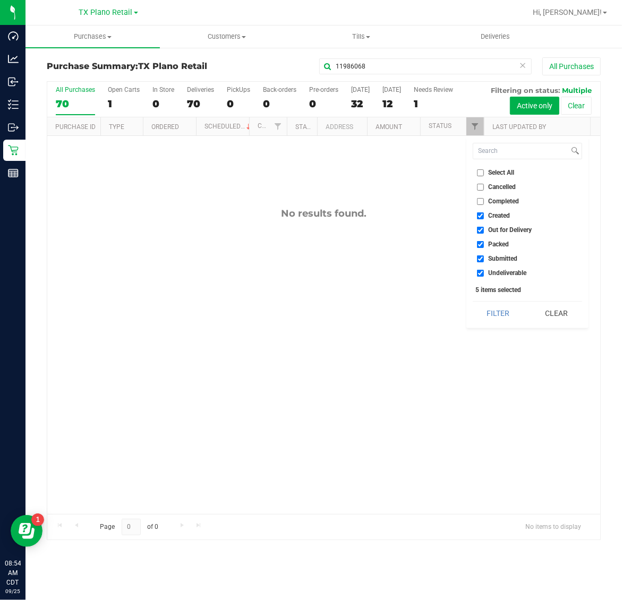
click at [498, 170] on span "Select All" at bounding box center [501, 172] width 26 height 6
click at [484, 170] on input "Select All" at bounding box center [480, 172] width 7 height 7
checkbox input "true"
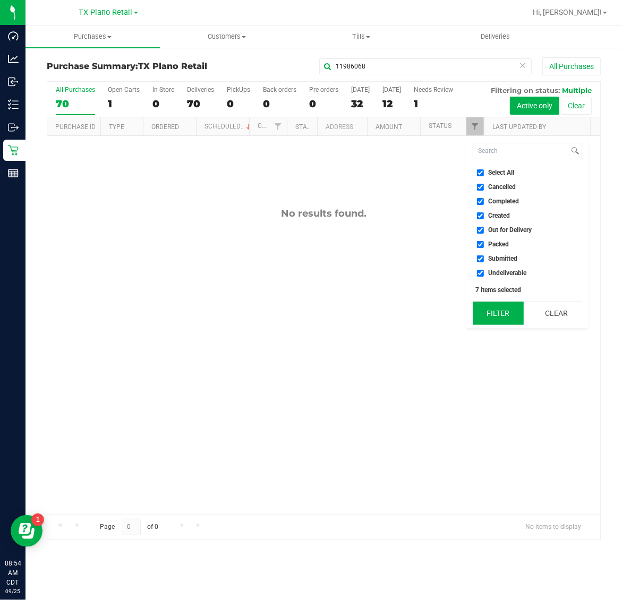
click at [504, 309] on button "Filter" at bounding box center [497, 313] width 51 height 23
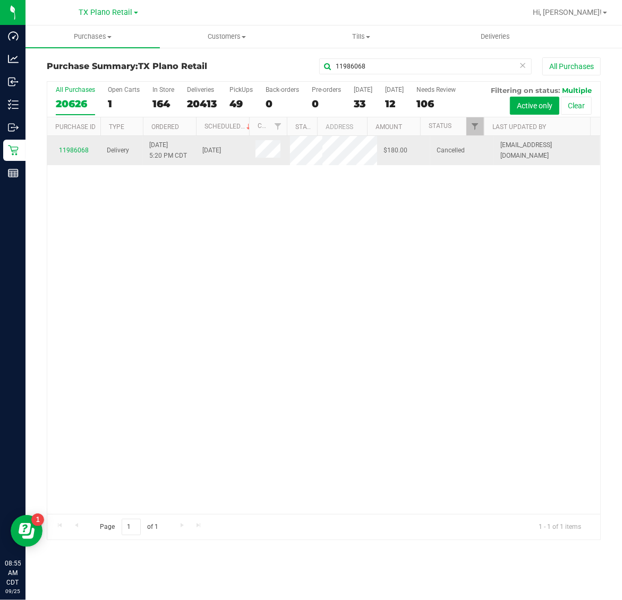
click at [260, 161] on span at bounding box center [267, 150] width 25 height 21
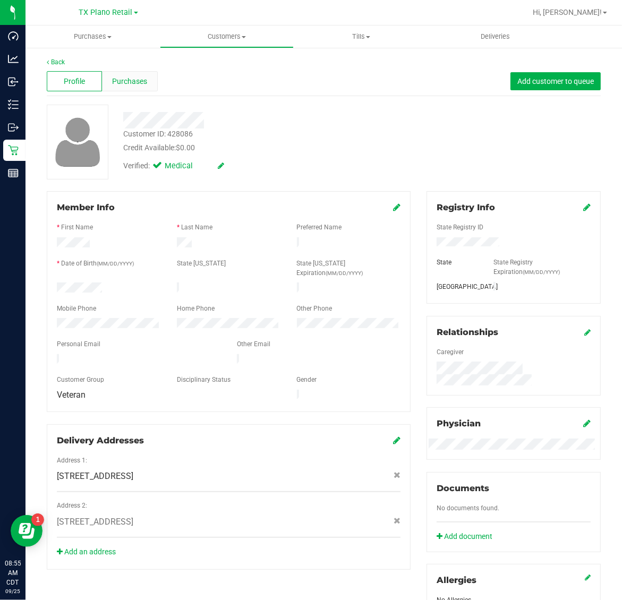
click at [135, 84] on span "Purchases" at bounding box center [129, 81] width 35 height 11
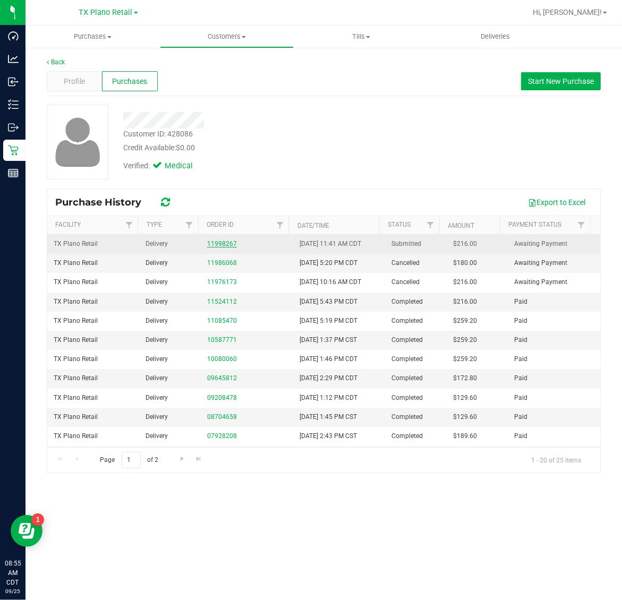
click at [213, 245] on link "11998267" at bounding box center [222, 243] width 30 height 7
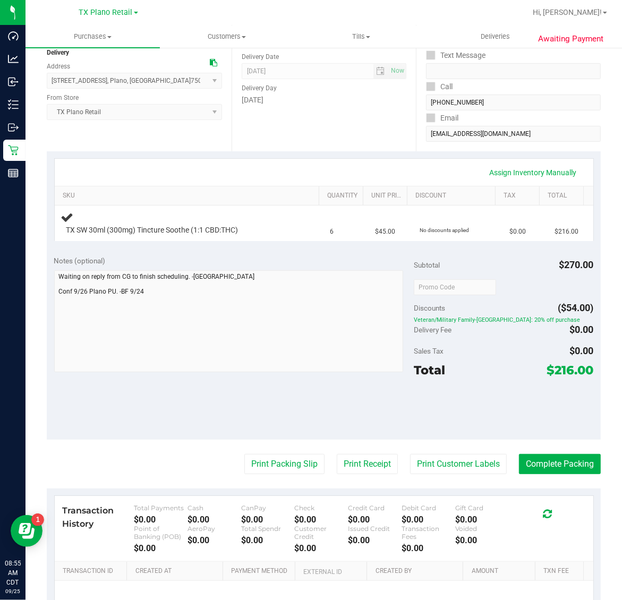
scroll to position [66, 0]
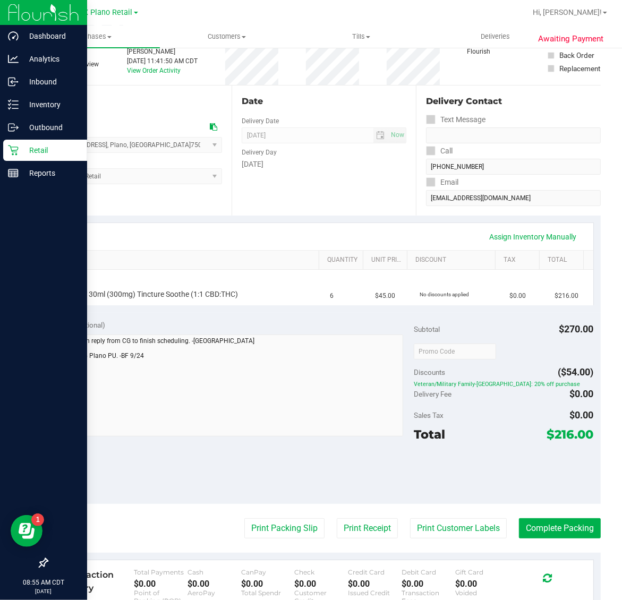
click at [29, 146] on p "Retail" at bounding box center [51, 150] width 64 height 13
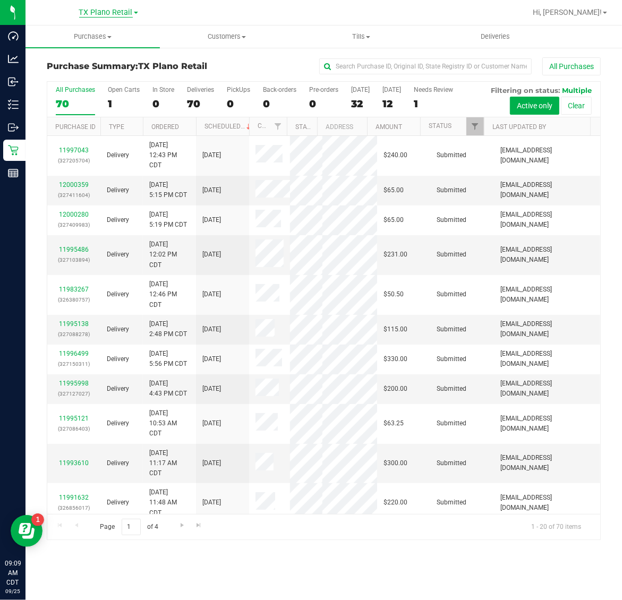
click at [90, 14] on span "TX Plano Retail" at bounding box center [106, 13] width 54 height 10
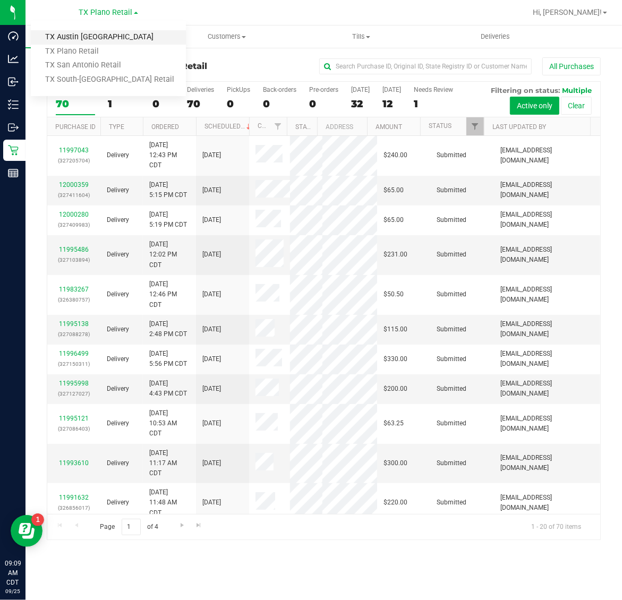
click at [87, 37] on link "TX Austin [GEOGRAPHIC_DATA]" at bounding box center [108, 37] width 155 height 14
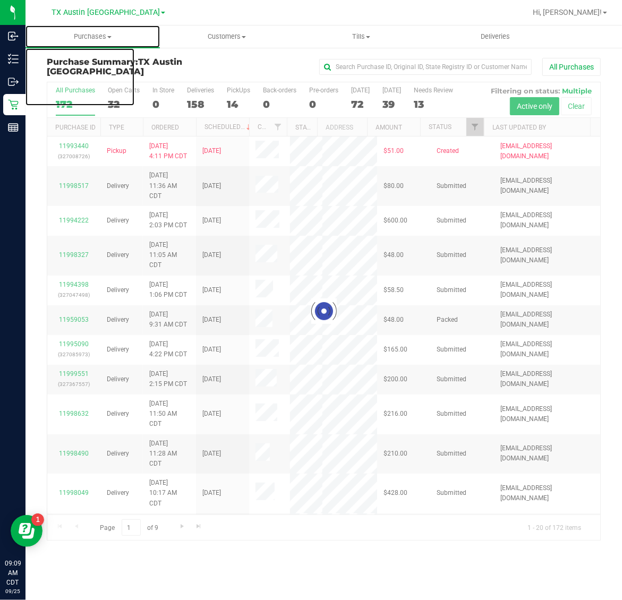
click at [87, 37] on span "Purchases" at bounding box center [92, 37] width 134 height 10
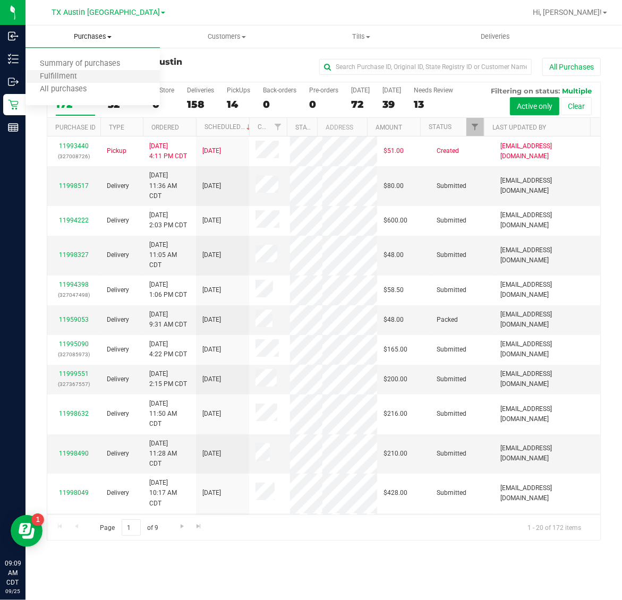
click at [93, 75] on li "Fulfillment" at bounding box center [92, 77] width 134 height 13
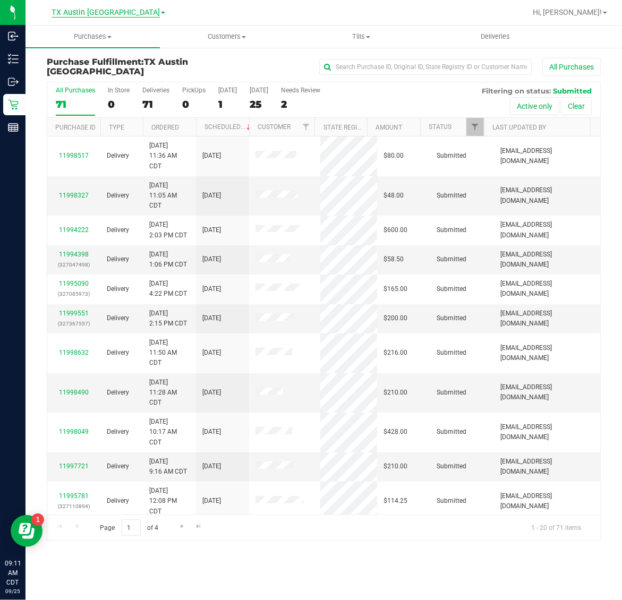
click at [98, 7] on link "TX Austin [GEOGRAPHIC_DATA]" at bounding box center [108, 12] width 114 height 10
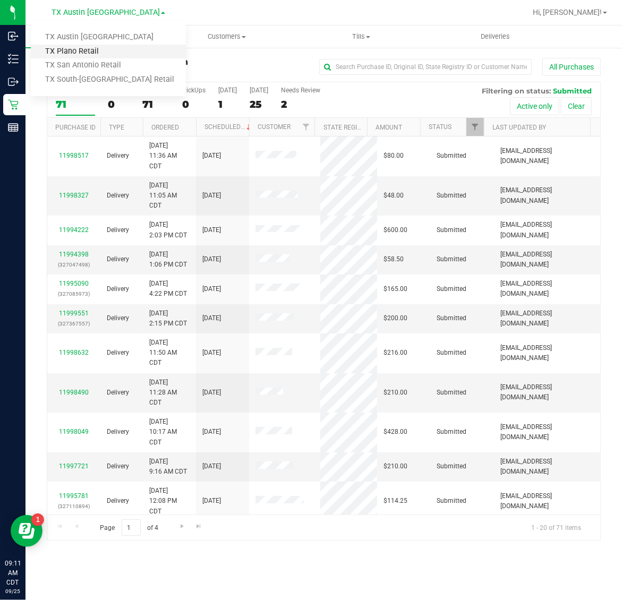
click at [99, 49] on link "TX Plano Retail" at bounding box center [108, 52] width 155 height 14
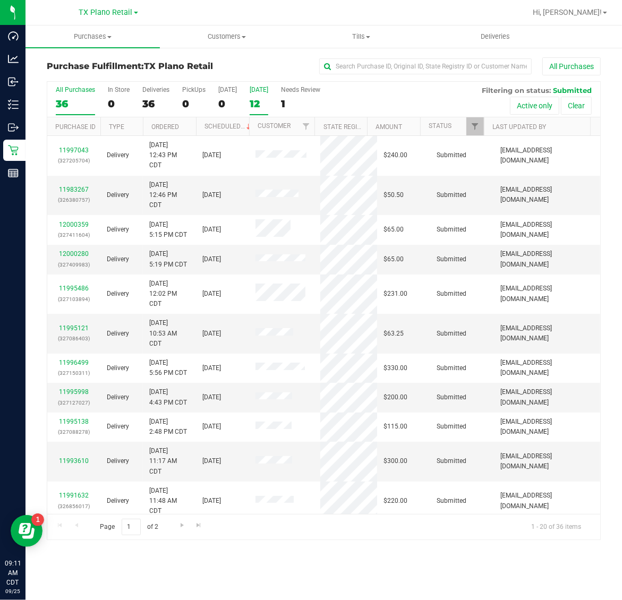
click at [268, 97] on label "Tomorrow 12" at bounding box center [258, 100] width 19 height 29
click at [0, 0] on input "Tomorrow 12" at bounding box center [0, 0] width 0 height 0
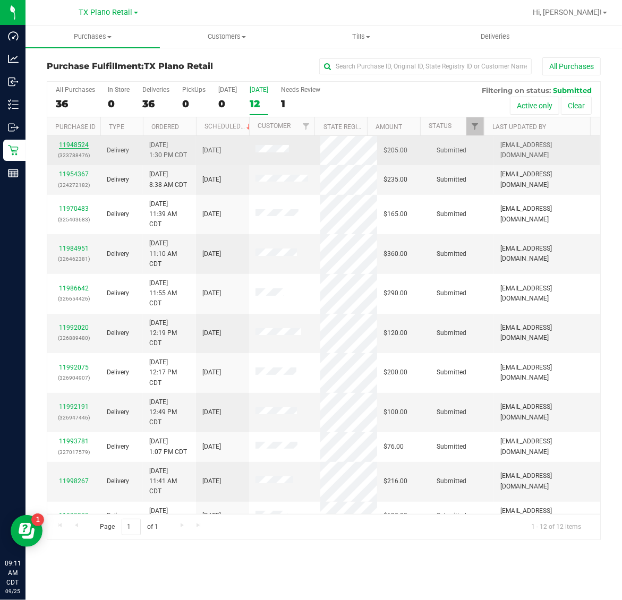
click at [78, 147] on link "11948524" at bounding box center [74, 144] width 30 height 7
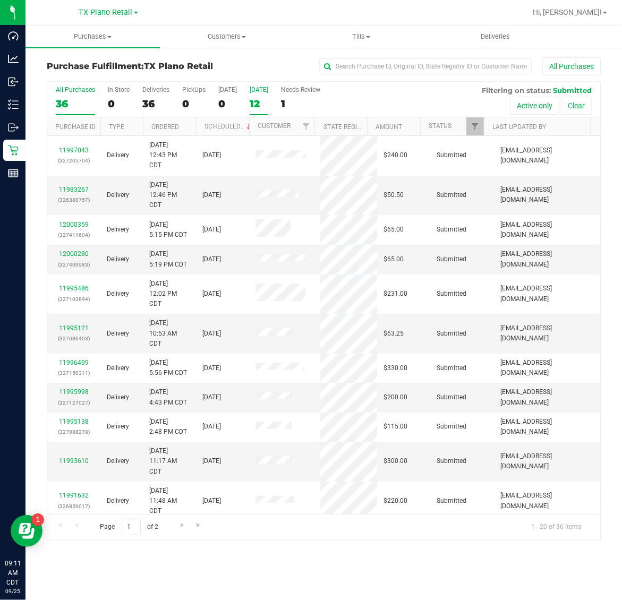
click at [261, 97] on label "Tomorrow 12" at bounding box center [258, 100] width 19 height 29
click at [0, 0] on input "Tomorrow 12" at bounding box center [0, 0] width 0 height 0
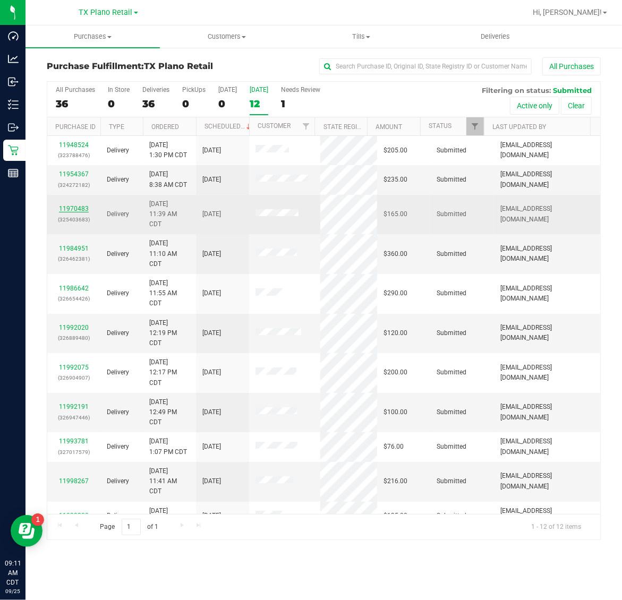
click at [78, 209] on link "11970483" at bounding box center [74, 208] width 30 height 7
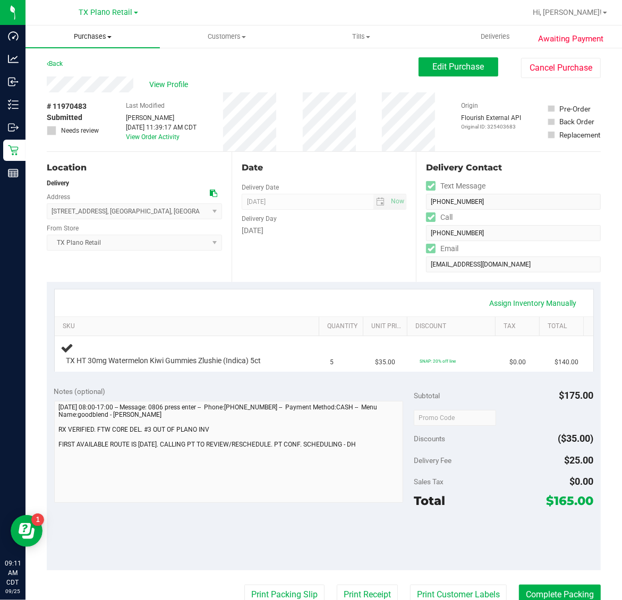
click at [104, 39] on span "Purchases" at bounding box center [92, 37] width 134 height 10
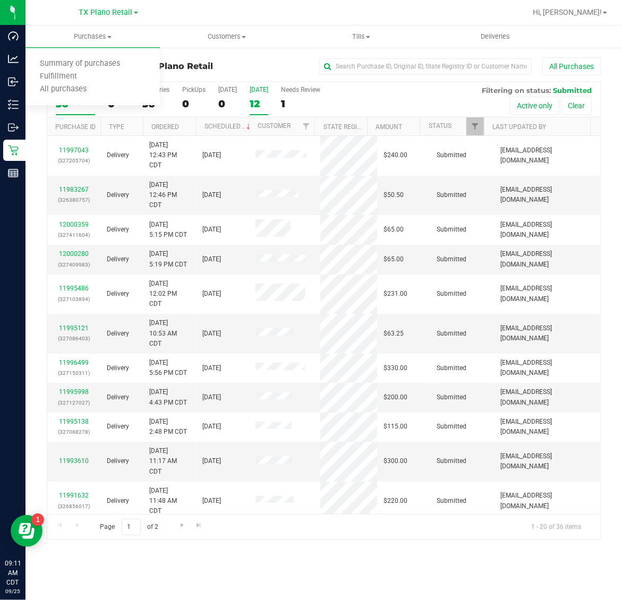
click at [266, 100] on div "12" at bounding box center [258, 104] width 19 height 12
click at [0, 0] on input "Tomorrow 12" at bounding box center [0, 0] width 0 height 0
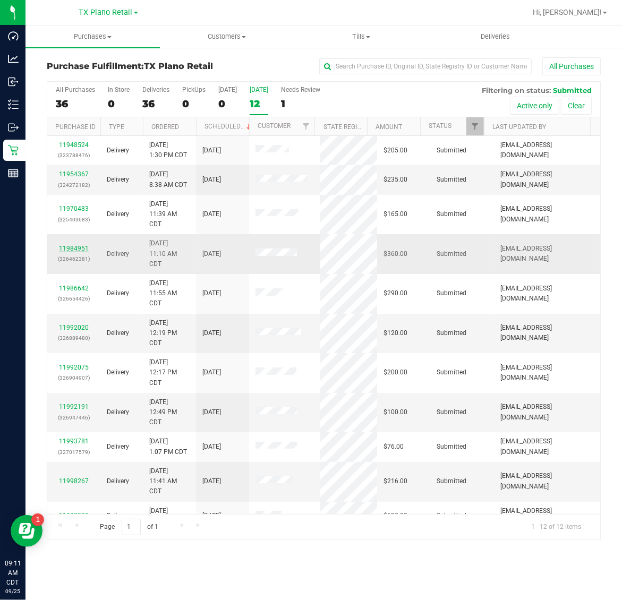
click at [80, 247] on link "11984951" at bounding box center [74, 248] width 30 height 7
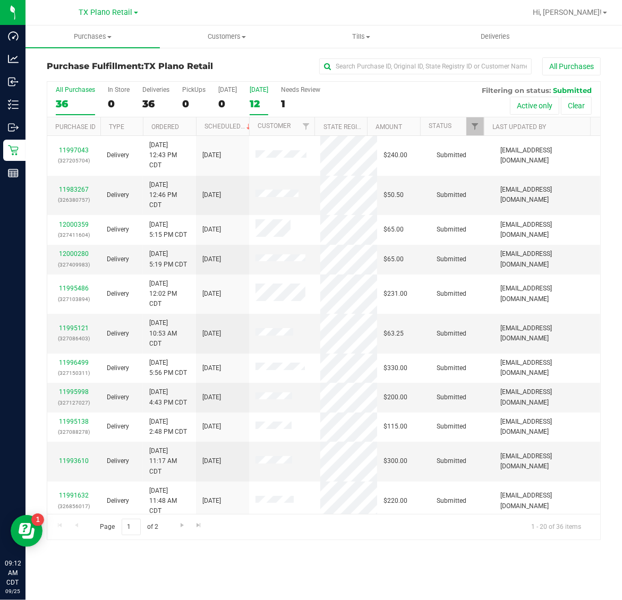
click at [258, 97] on label "Tomorrow 12" at bounding box center [258, 100] width 19 height 29
click at [0, 0] on input "Tomorrow 12" at bounding box center [0, 0] width 0 height 0
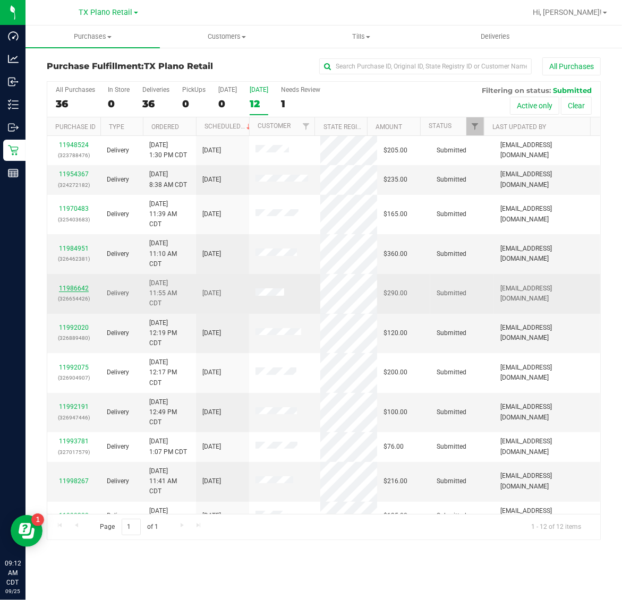
click at [79, 288] on link "11986642" at bounding box center [74, 288] width 30 height 7
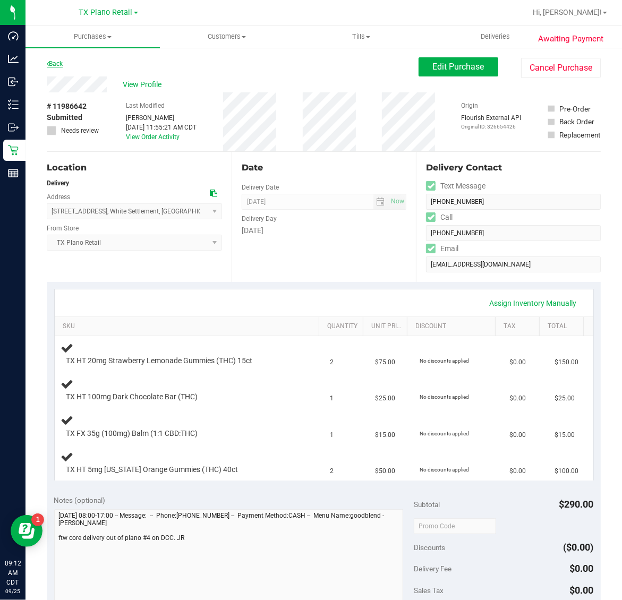
click at [57, 62] on link "Back" at bounding box center [55, 63] width 16 height 7
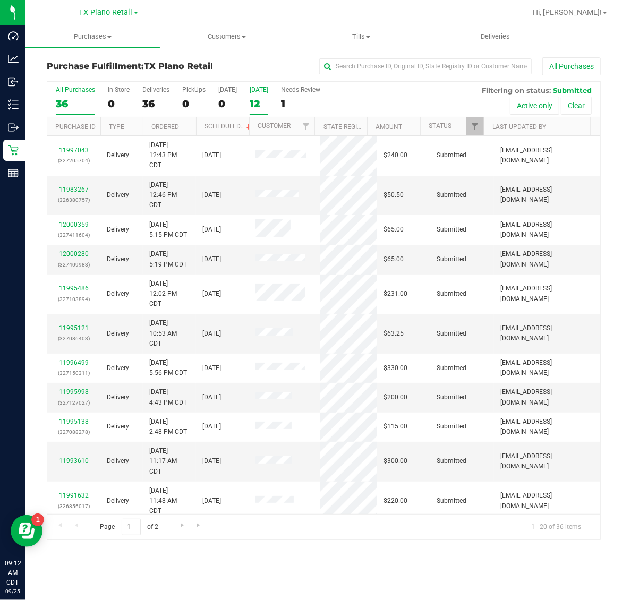
click at [260, 89] on div "[DATE]" at bounding box center [258, 89] width 19 height 7
click at [0, 0] on input "Tomorrow 12" at bounding box center [0, 0] width 0 height 0
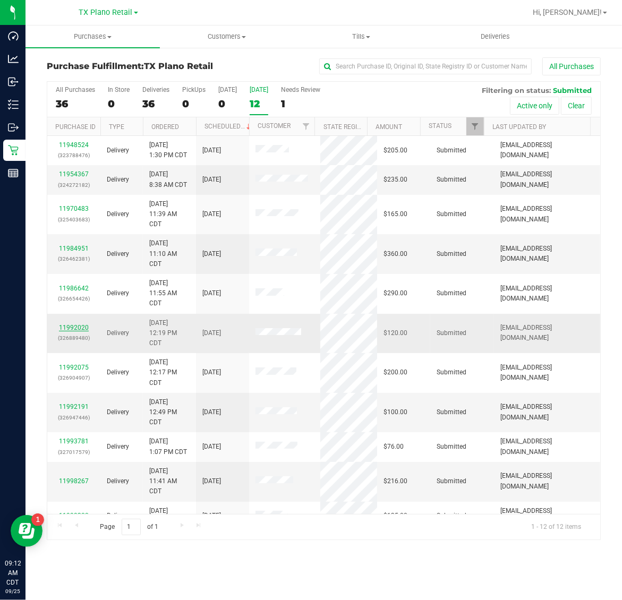
click at [72, 331] on link "11992020" at bounding box center [74, 327] width 30 height 7
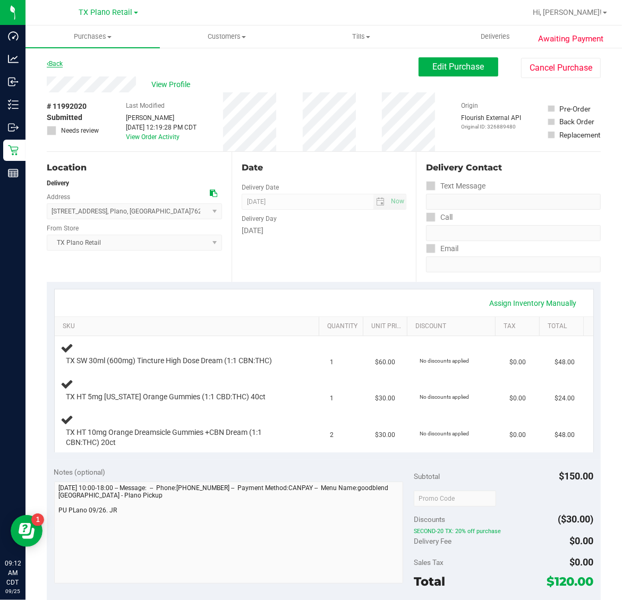
click at [59, 65] on link "Back" at bounding box center [55, 63] width 16 height 7
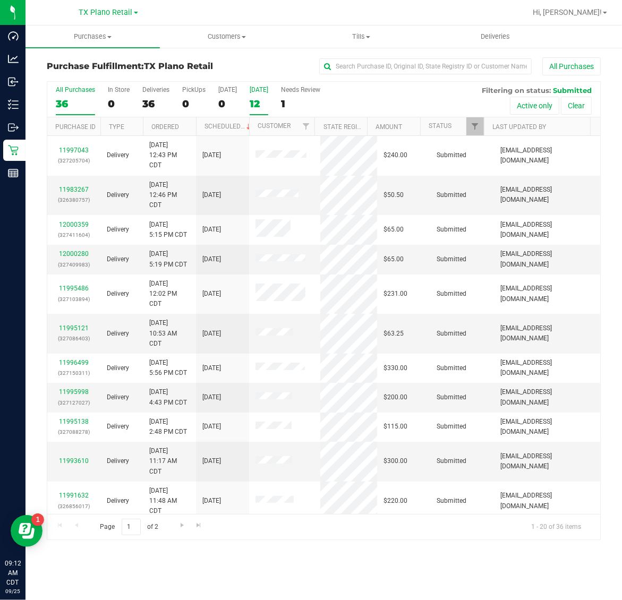
click at [264, 101] on div "12" at bounding box center [258, 104] width 19 height 12
click at [0, 0] on input "Tomorrow 12" at bounding box center [0, 0] width 0 height 0
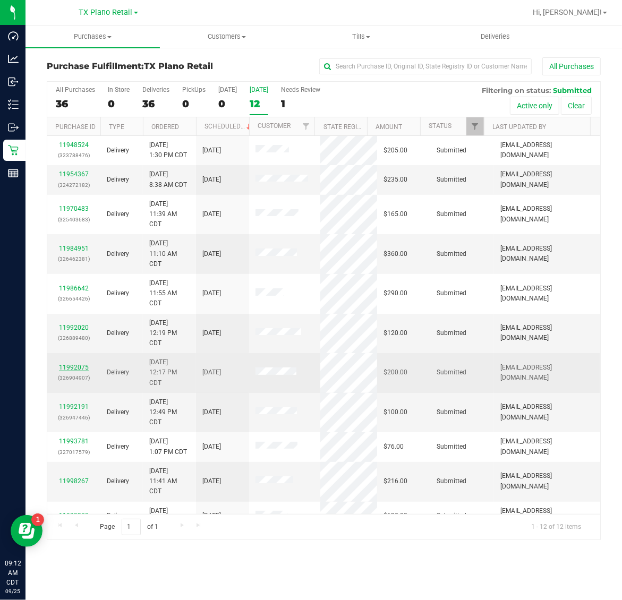
click at [80, 367] on link "11992075" at bounding box center [74, 367] width 30 height 7
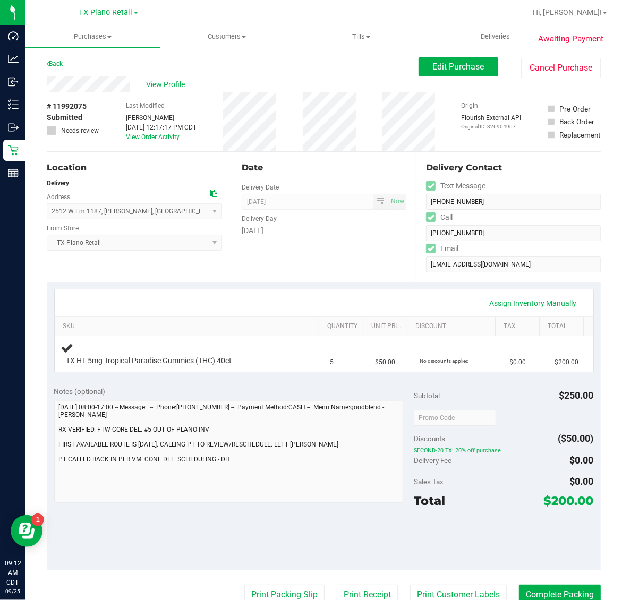
click at [54, 60] on link "Back" at bounding box center [55, 63] width 16 height 7
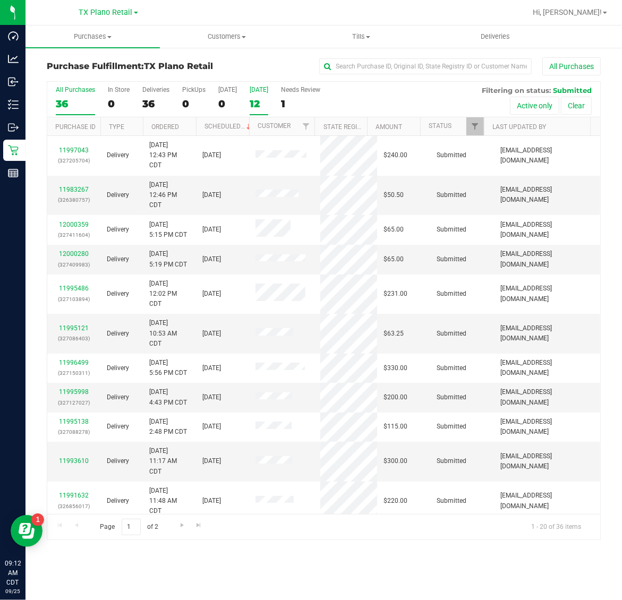
click at [257, 104] on div "12" at bounding box center [258, 104] width 19 height 12
click at [0, 0] on input "Tomorrow 12" at bounding box center [0, 0] width 0 height 0
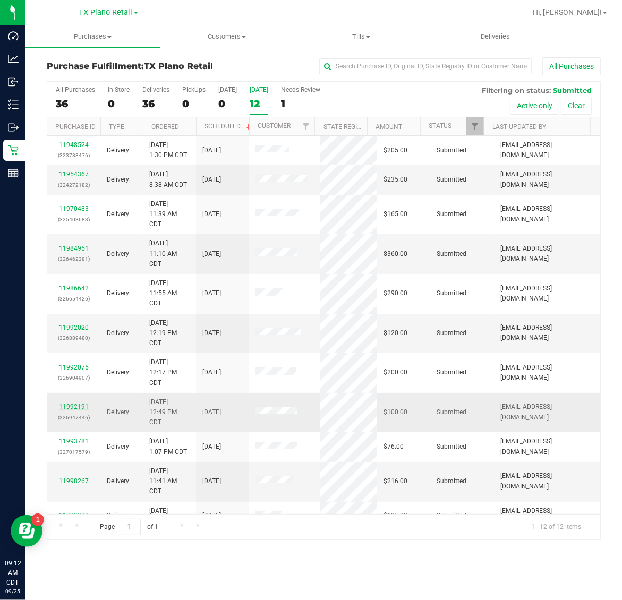
click at [71, 407] on link "11992191" at bounding box center [74, 406] width 30 height 7
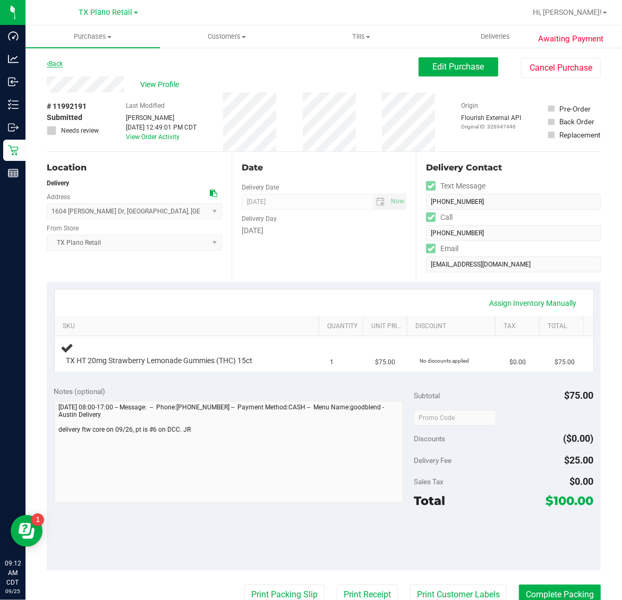
click at [55, 62] on link "Back" at bounding box center [55, 63] width 16 height 7
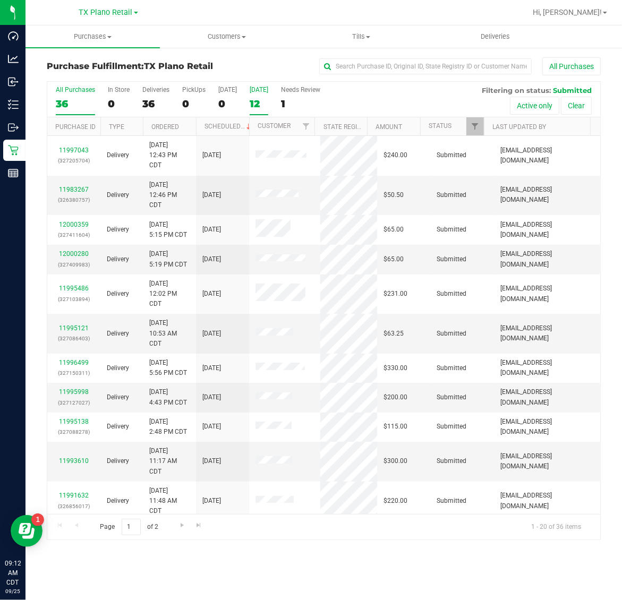
click at [262, 101] on div "12" at bounding box center [258, 104] width 19 height 12
click at [0, 0] on input "Tomorrow 12" at bounding box center [0, 0] width 0 height 0
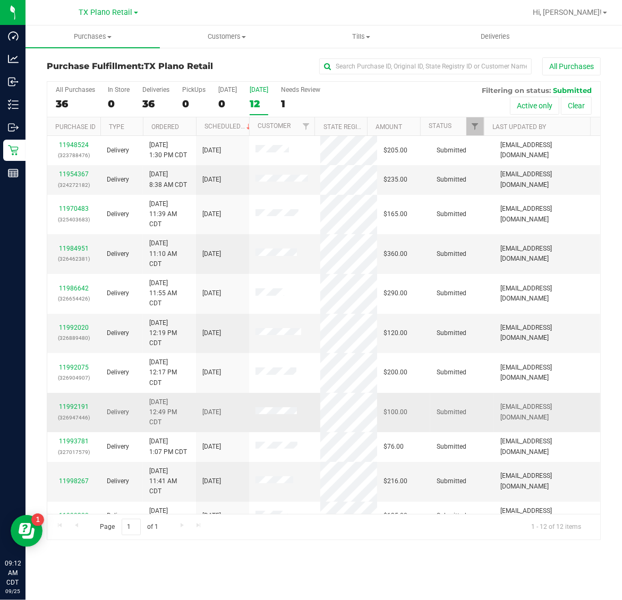
scroll to position [47, 0]
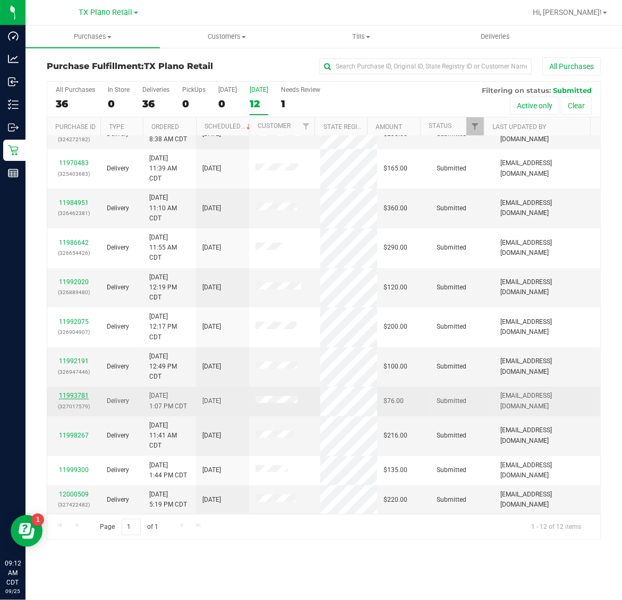
click at [70, 394] on link "11993781" at bounding box center [74, 395] width 30 height 7
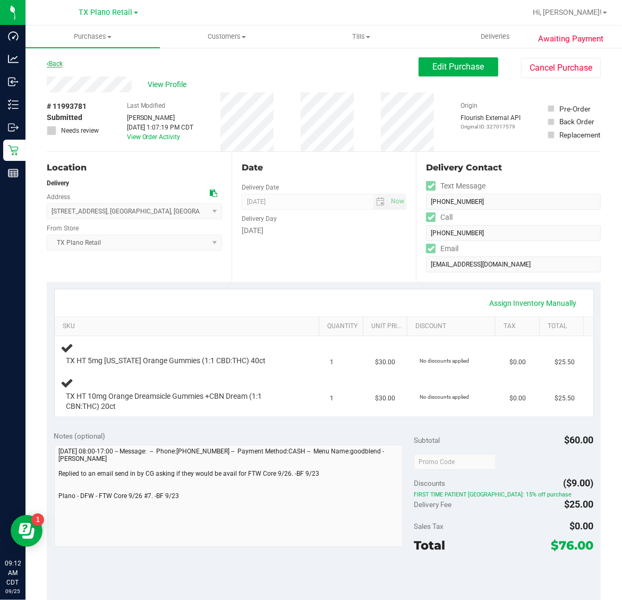
click at [58, 64] on link "Back" at bounding box center [55, 63] width 16 height 7
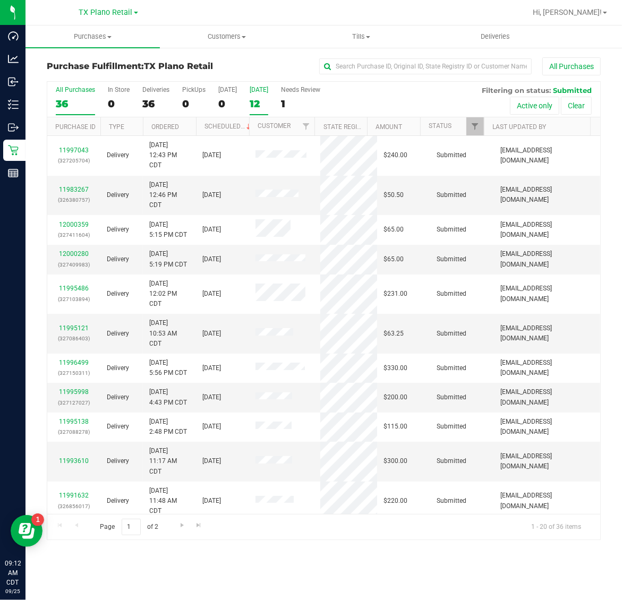
click at [251, 92] on div "[DATE]" at bounding box center [258, 89] width 19 height 7
click at [0, 0] on input "Tomorrow 12" at bounding box center [0, 0] width 0 height 0
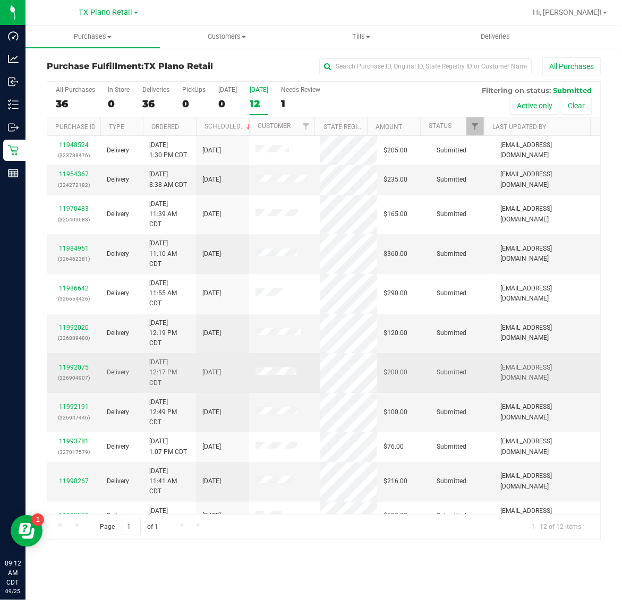
scroll to position [47, 0]
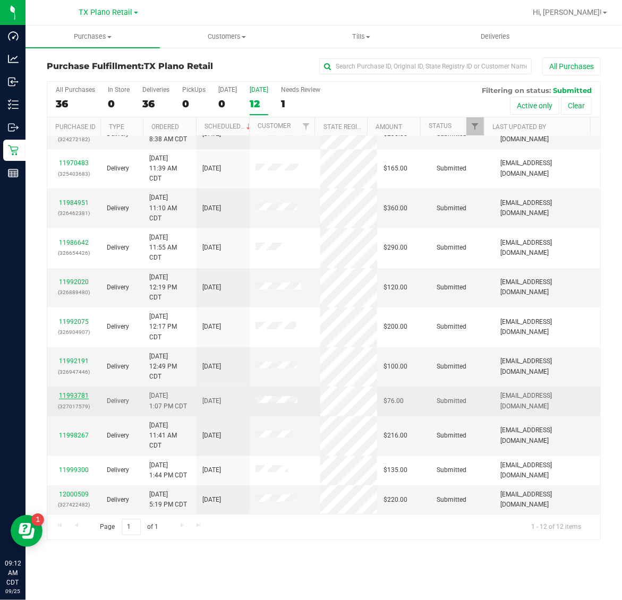
click at [70, 399] on link "11993781" at bounding box center [74, 395] width 30 height 7
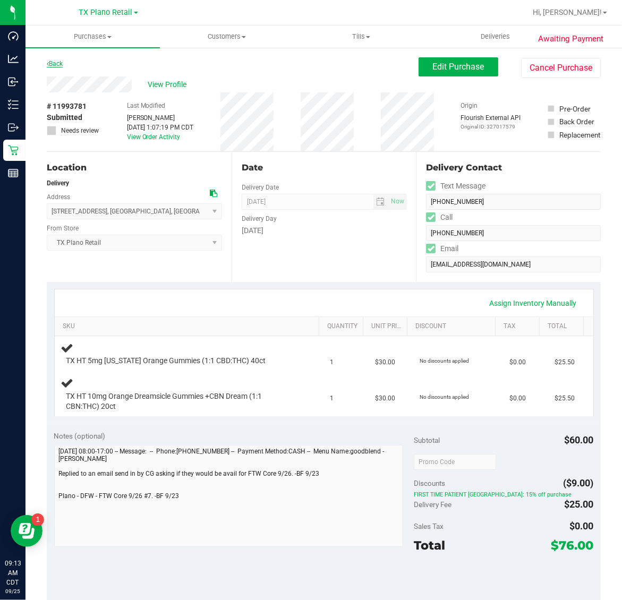
click at [56, 61] on link "Back" at bounding box center [55, 63] width 16 height 7
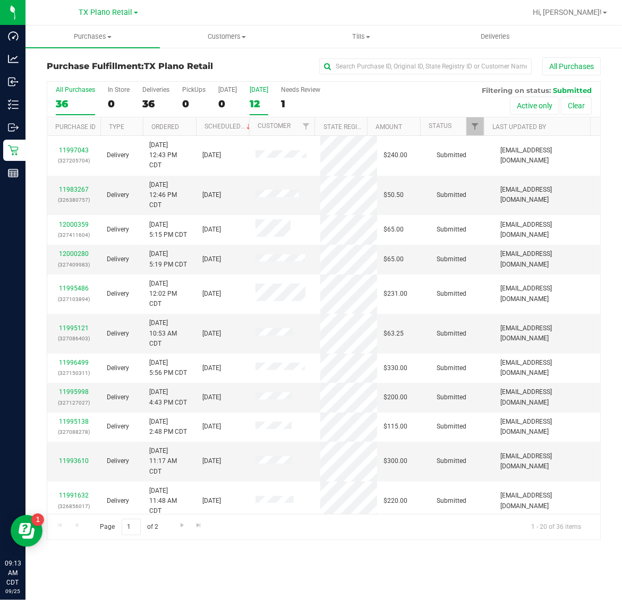
click at [258, 97] on label "Tomorrow 12" at bounding box center [258, 100] width 19 height 29
click at [0, 0] on input "Tomorrow 12" at bounding box center [0, 0] width 0 height 0
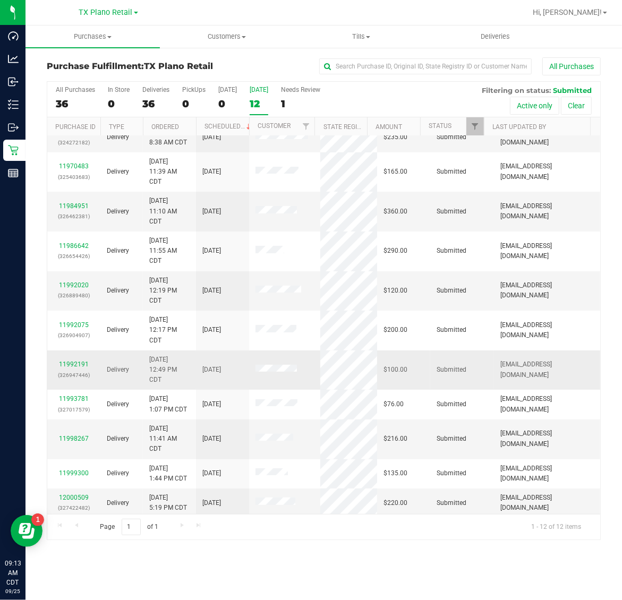
scroll to position [47, 0]
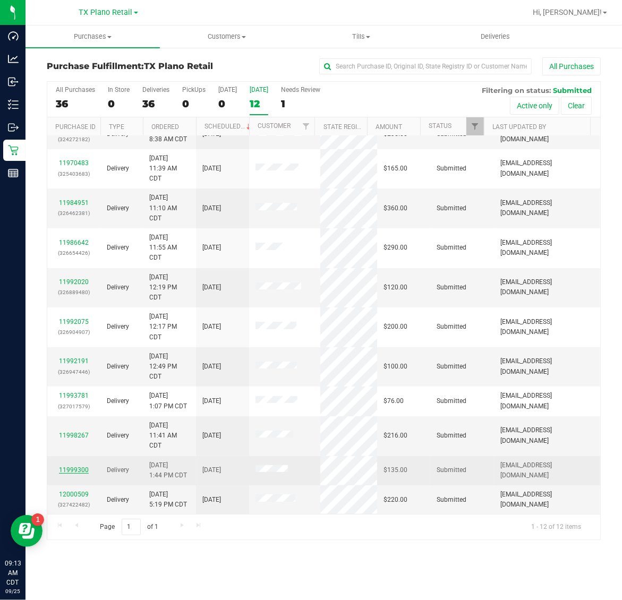
click at [80, 467] on link "11999300" at bounding box center [74, 469] width 30 height 7
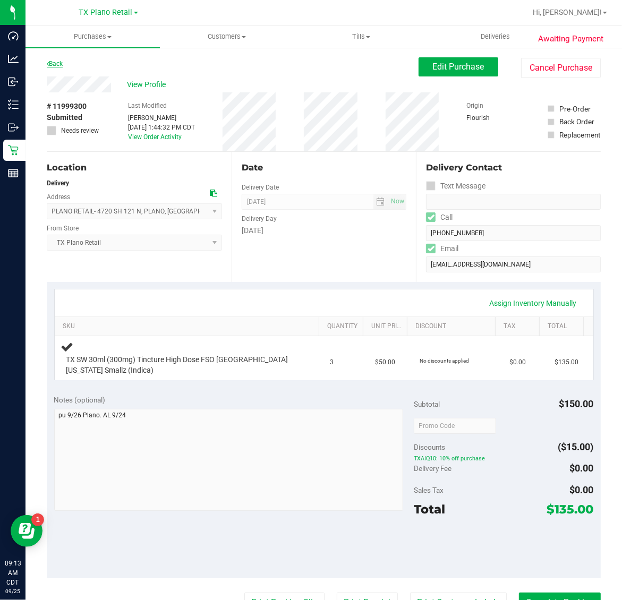
click at [56, 64] on link "Back" at bounding box center [55, 63] width 16 height 7
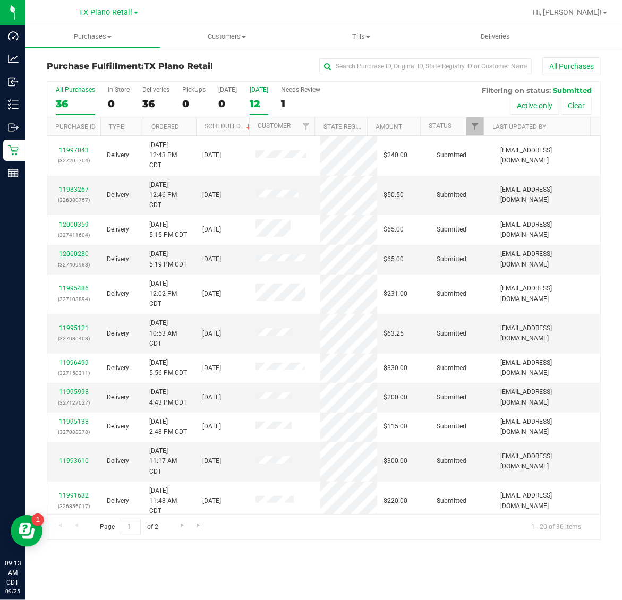
click at [260, 97] on label "Tomorrow 12" at bounding box center [258, 100] width 19 height 29
click at [0, 0] on input "Tomorrow 12" at bounding box center [0, 0] width 0 height 0
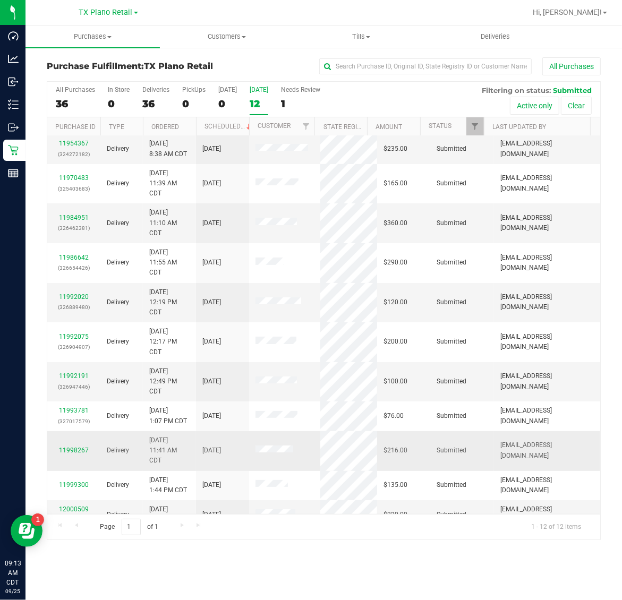
scroll to position [47, 0]
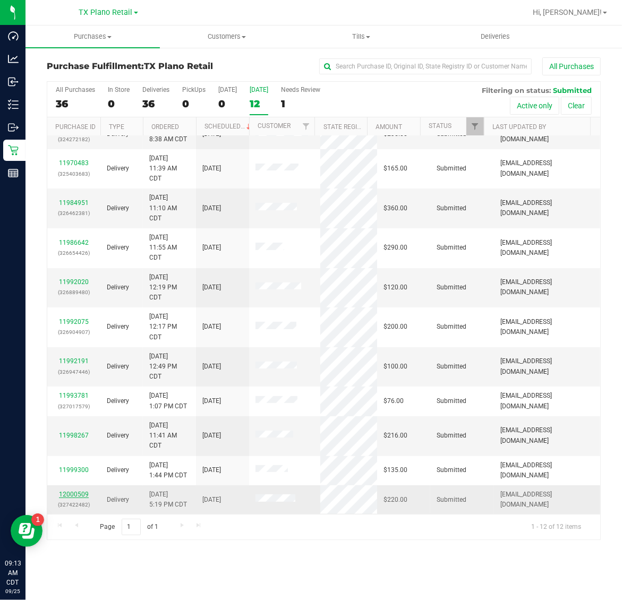
click at [76, 495] on link "12000509" at bounding box center [74, 493] width 30 height 7
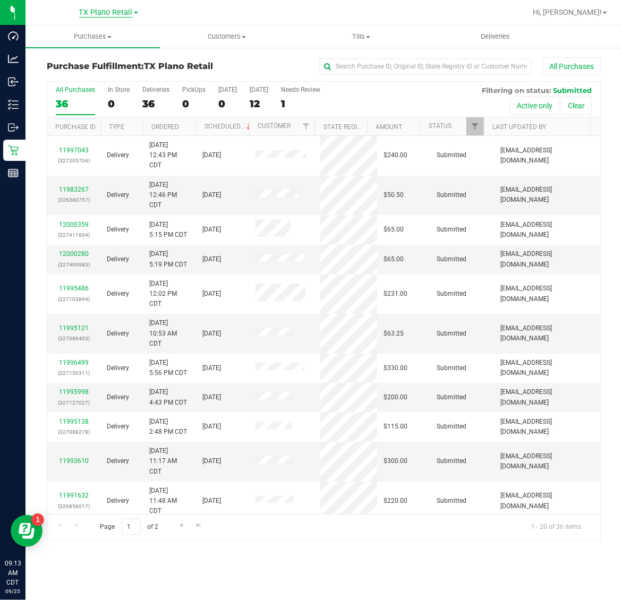
click at [104, 13] on span "TX Plano Retail" at bounding box center [106, 13] width 54 height 10
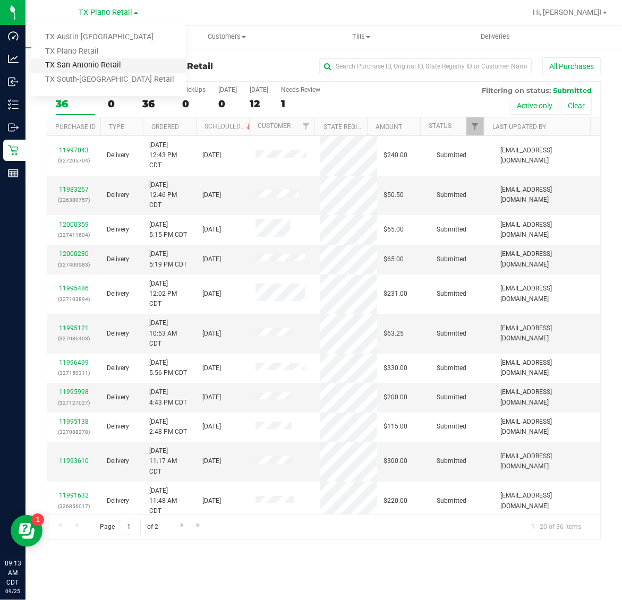
click at [104, 63] on link "TX San Antonio Retail" at bounding box center [108, 65] width 155 height 14
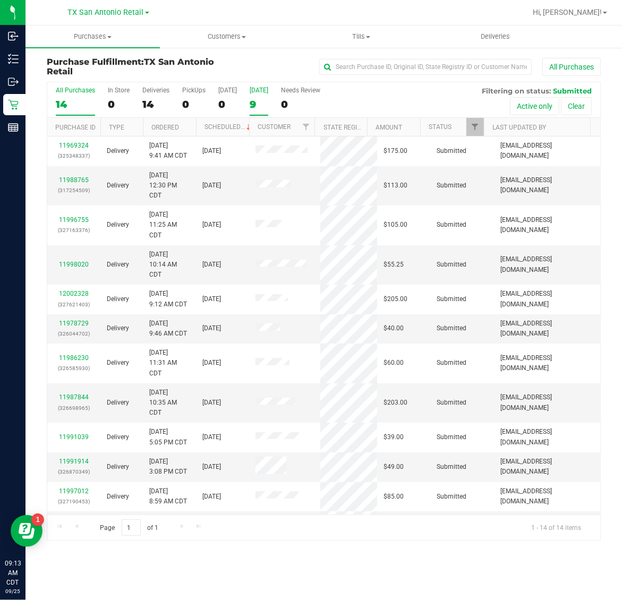
click at [268, 106] on div "9" at bounding box center [258, 104] width 19 height 12
click at [0, 0] on input "Tomorrow 9" at bounding box center [0, 0] width 0 height 0
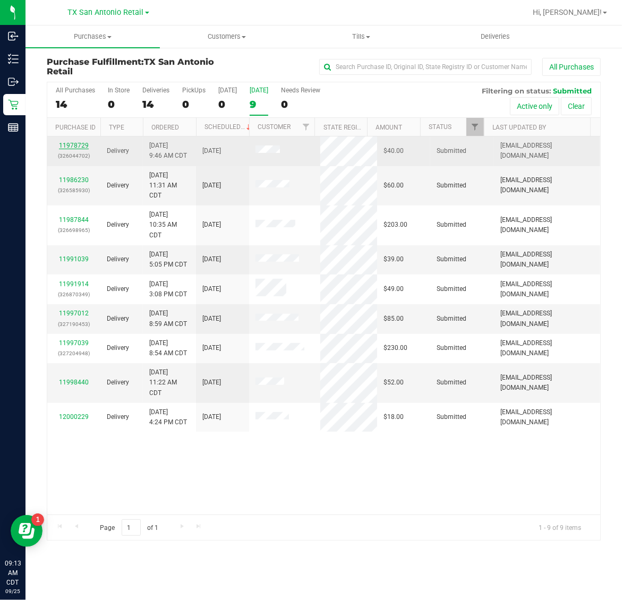
click at [82, 144] on link "11978729" at bounding box center [74, 145] width 30 height 7
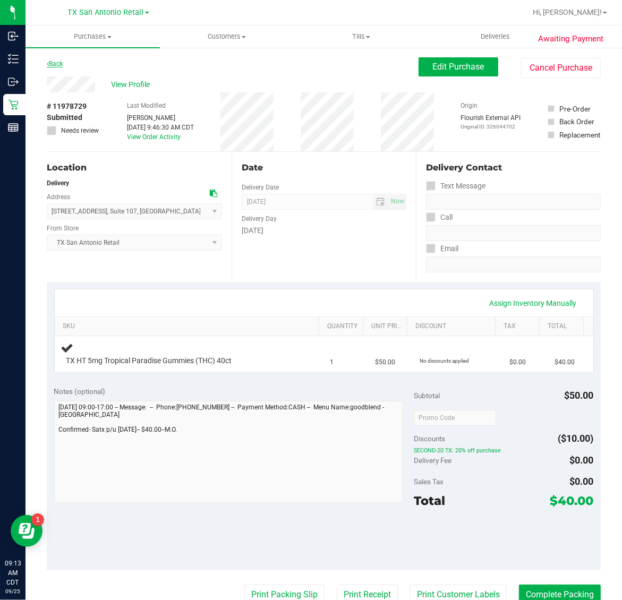
click at [62, 62] on link "Back" at bounding box center [55, 63] width 16 height 7
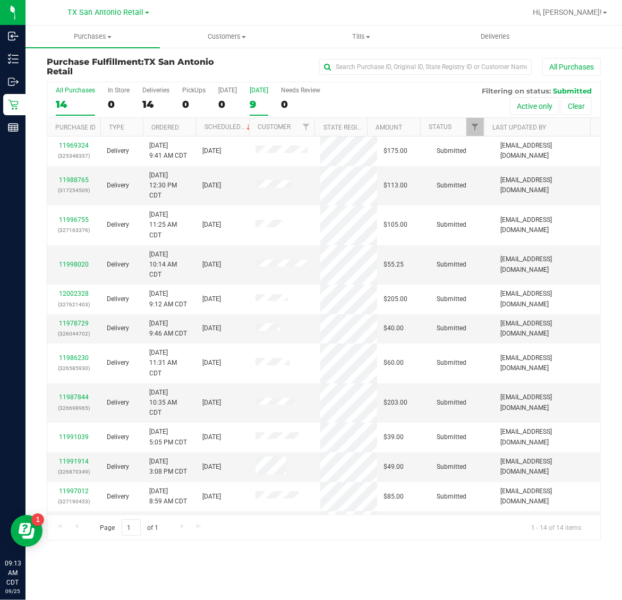
click at [259, 99] on div "9" at bounding box center [258, 104] width 19 height 12
click at [0, 0] on input "Tomorrow 9" at bounding box center [0, 0] width 0 height 0
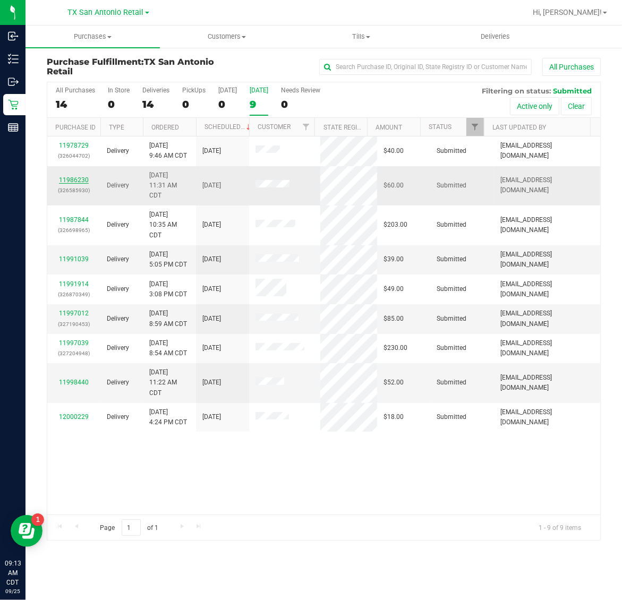
click at [83, 180] on link "11986230" at bounding box center [74, 179] width 30 height 7
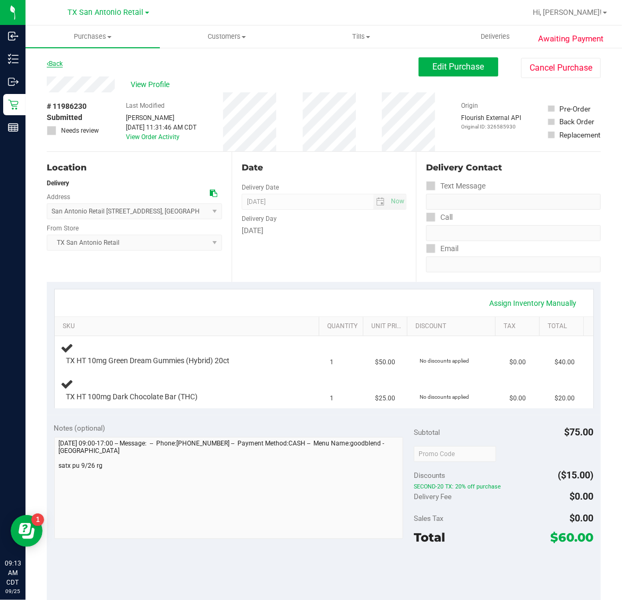
click at [55, 63] on link "Back" at bounding box center [55, 63] width 16 height 7
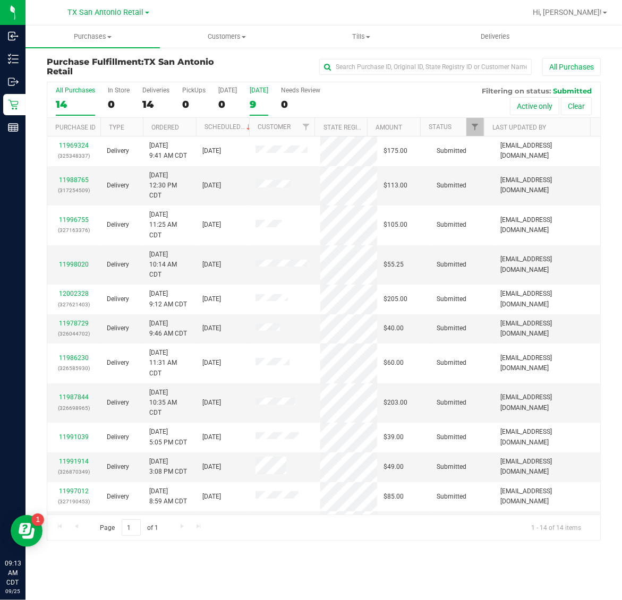
click at [260, 97] on label "Tomorrow 9" at bounding box center [258, 101] width 19 height 29
click at [0, 0] on input "Tomorrow 9" at bounding box center [0, 0] width 0 height 0
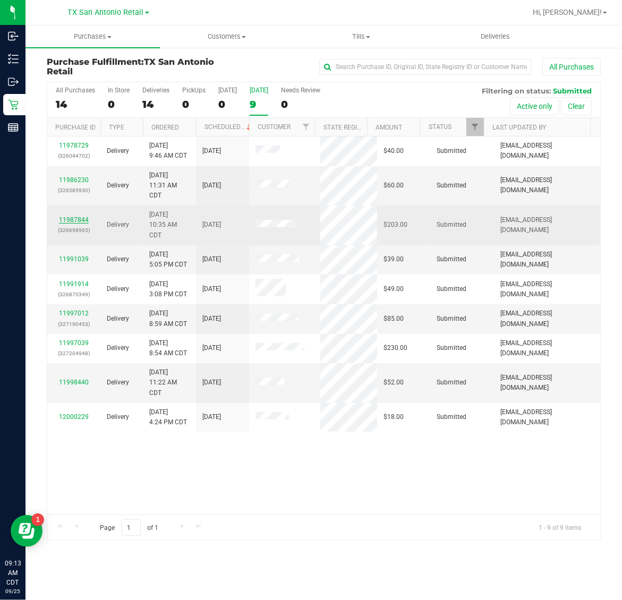
click at [77, 219] on link "11987844" at bounding box center [74, 219] width 30 height 7
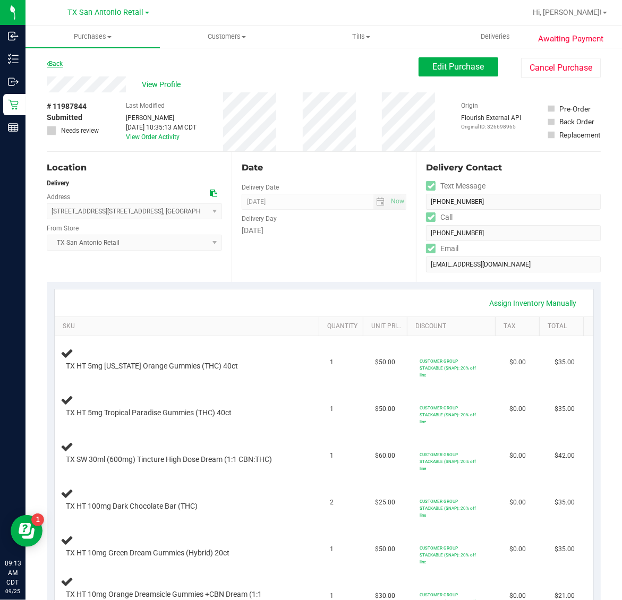
click at [58, 64] on link "Back" at bounding box center [55, 63] width 16 height 7
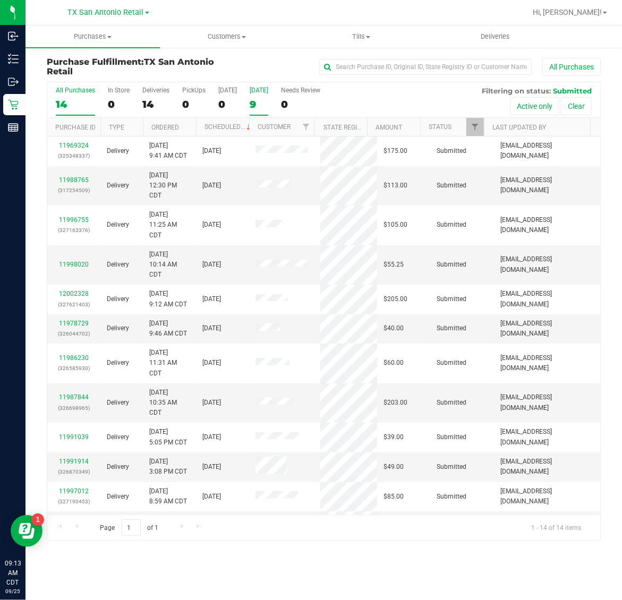
click at [253, 104] on div "9" at bounding box center [258, 104] width 19 height 12
click at [0, 0] on input "Tomorrow 9" at bounding box center [0, 0] width 0 height 0
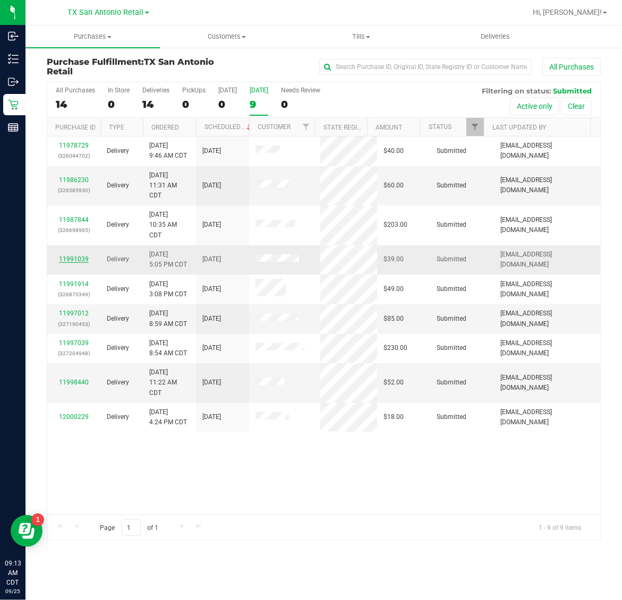
click at [85, 262] on link "11991039" at bounding box center [74, 258] width 30 height 7
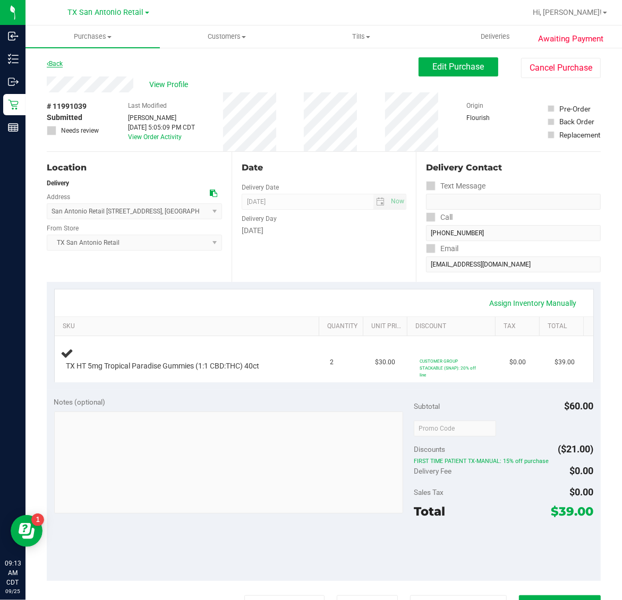
click at [54, 61] on link "Back" at bounding box center [55, 63] width 16 height 7
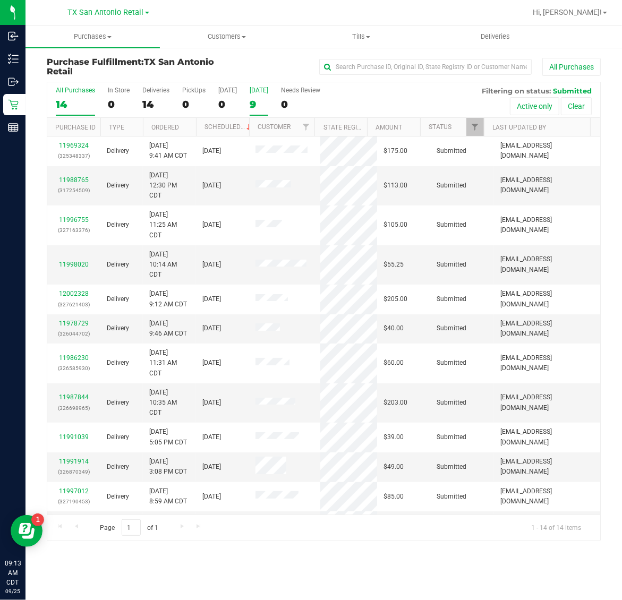
click at [261, 109] on div "9" at bounding box center [258, 104] width 19 height 12
click at [0, 0] on input "Tomorrow 9" at bounding box center [0, 0] width 0 height 0
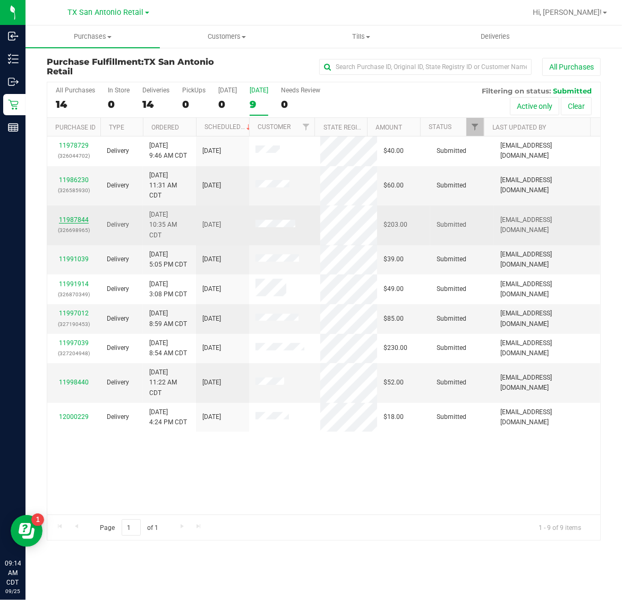
click at [74, 218] on link "11987844" at bounding box center [74, 219] width 30 height 7
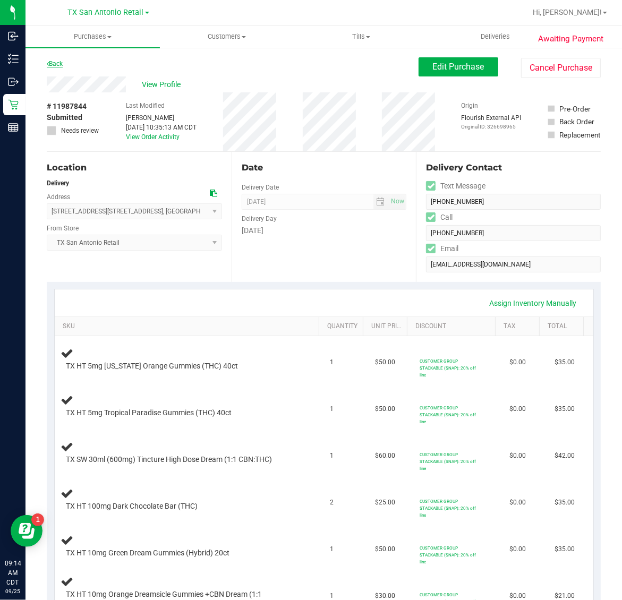
click at [49, 62] on link "Back" at bounding box center [55, 63] width 16 height 7
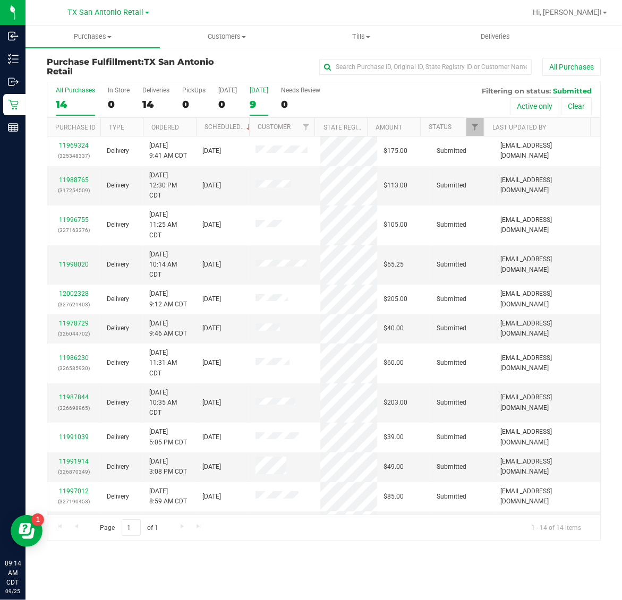
click at [266, 97] on label "Tomorrow 9" at bounding box center [258, 101] width 19 height 29
click at [0, 0] on input "Tomorrow 9" at bounding box center [0, 0] width 0 height 0
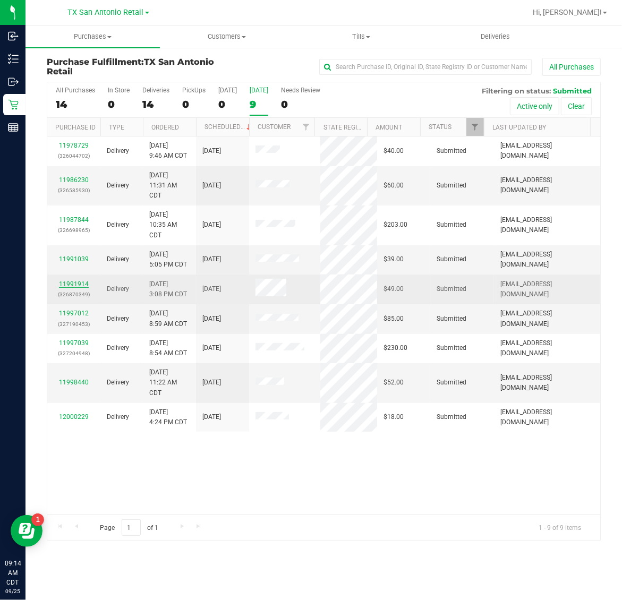
click at [75, 287] on link "11991914" at bounding box center [74, 283] width 30 height 7
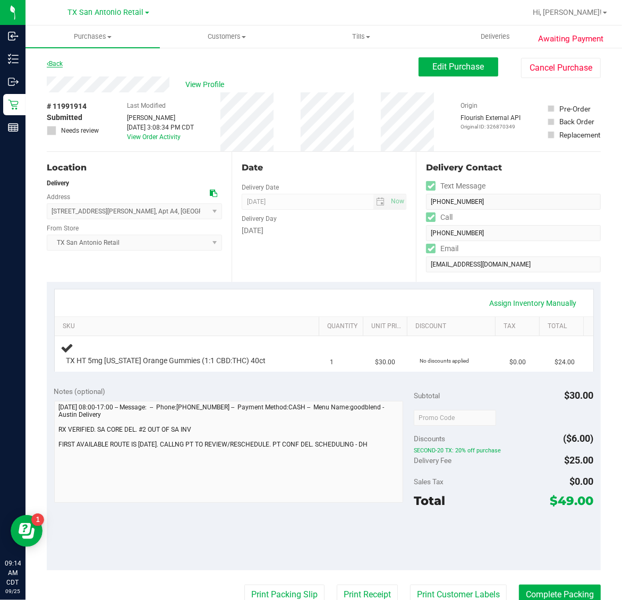
click at [62, 62] on link "Back" at bounding box center [55, 63] width 16 height 7
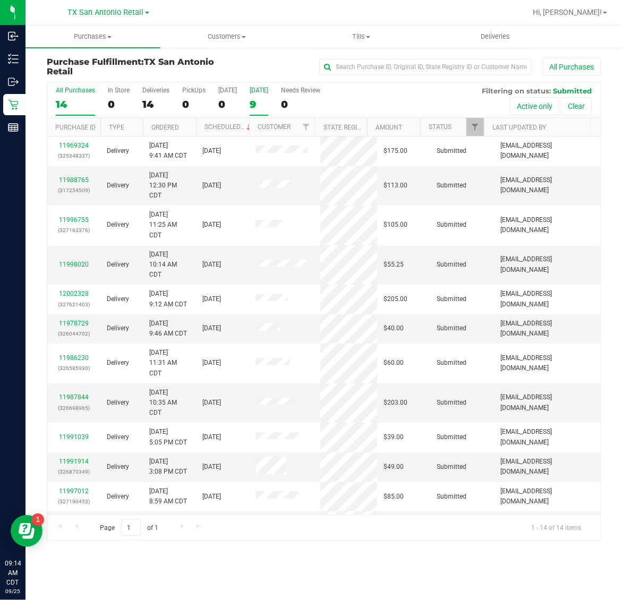
click at [262, 106] on div "9" at bounding box center [258, 104] width 19 height 12
click at [0, 0] on input "Tomorrow 9" at bounding box center [0, 0] width 0 height 0
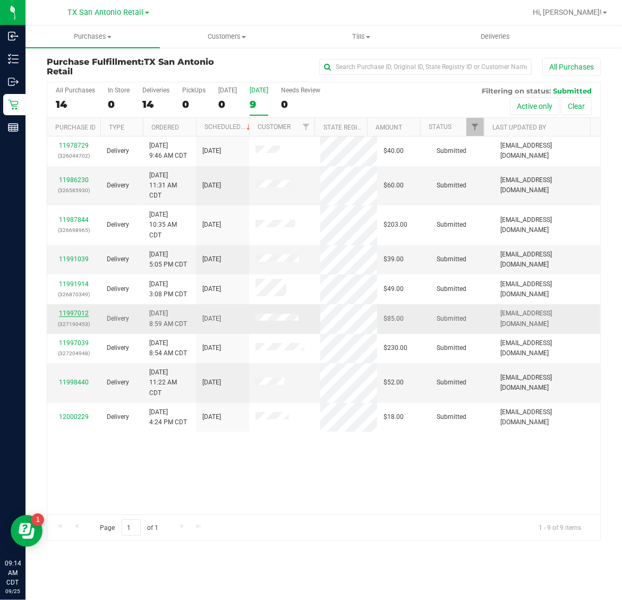
click at [74, 316] on link "11997012" at bounding box center [74, 312] width 30 height 7
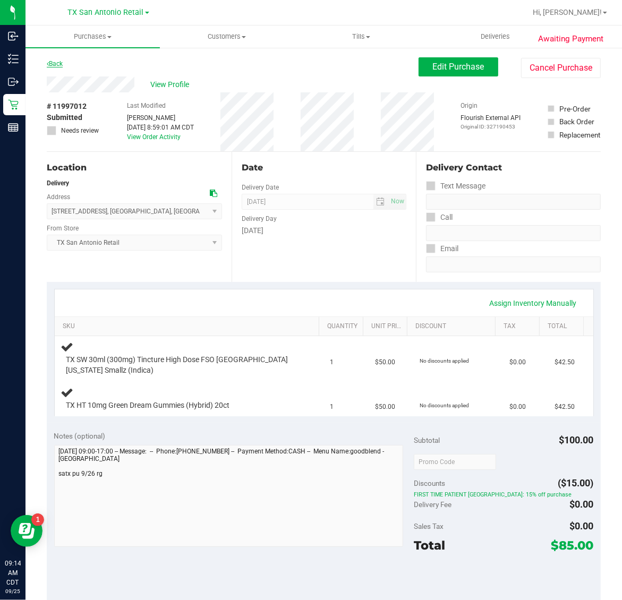
click at [56, 64] on link "Back" at bounding box center [55, 63] width 16 height 7
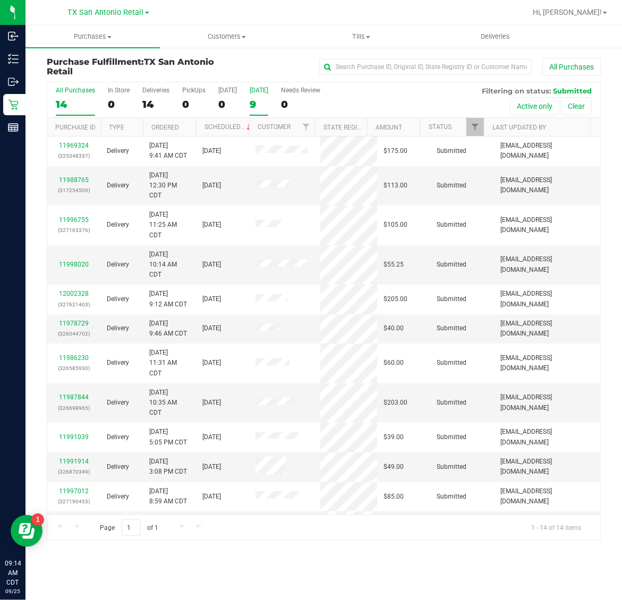
click at [259, 96] on label "Tomorrow 9" at bounding box center [258, 101] width 19 height 29
click at [0, 0] on input "Tomorrow 9" at bounding box center [0, 0] width 0 height 0
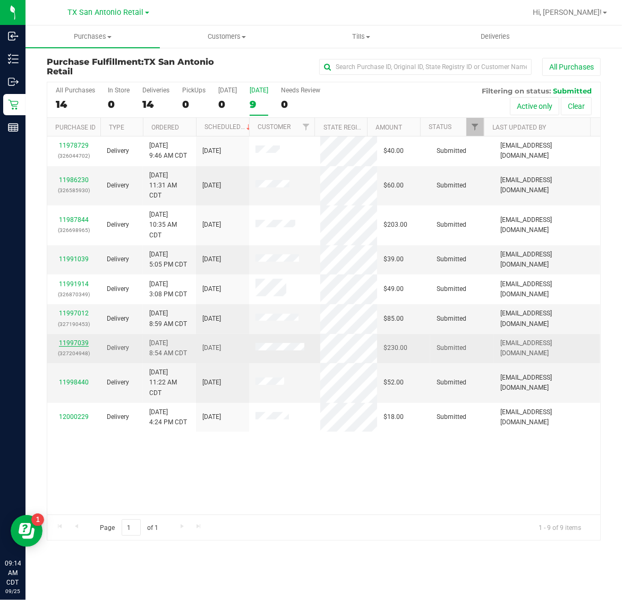
click at [78, 343] on link "11997039" at bounding box center [74, 342] width 30 height 7
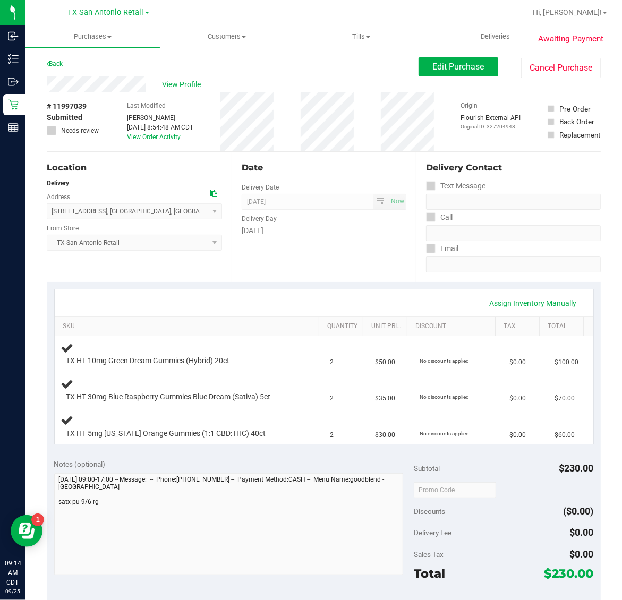
click at [60, 64] on link "Back" at bounding box center [55, 63] width 16 height 7
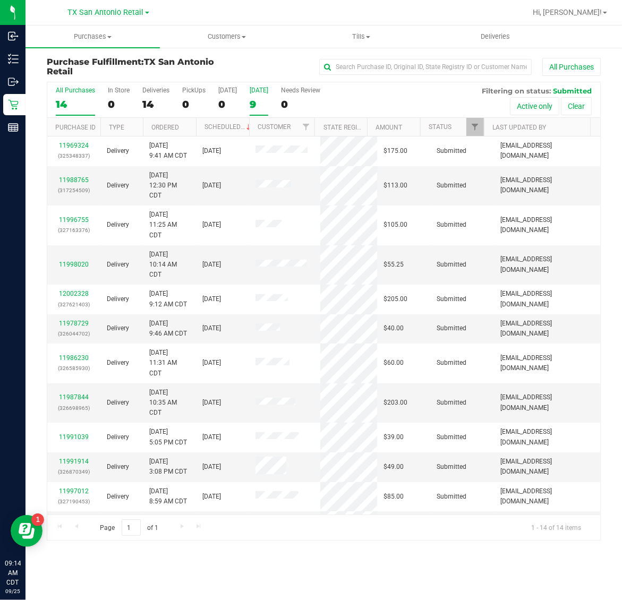
click at [263, 101] on div "9" at bounding box center [258, 104] width 19 height 12
click at [0, 0] on input "Tomorrow 9" at bounding box center [0, 0] width 0 height 0
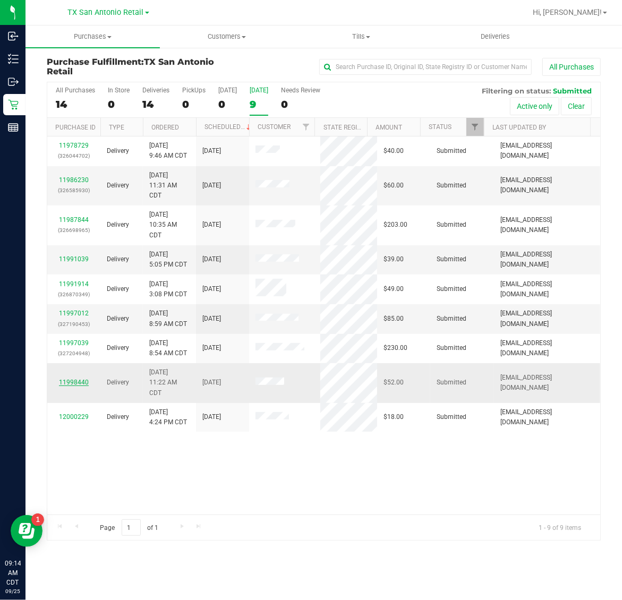
click at [81, 380] on link "11998440" at bounding box center [74, 381] width 30 height 7
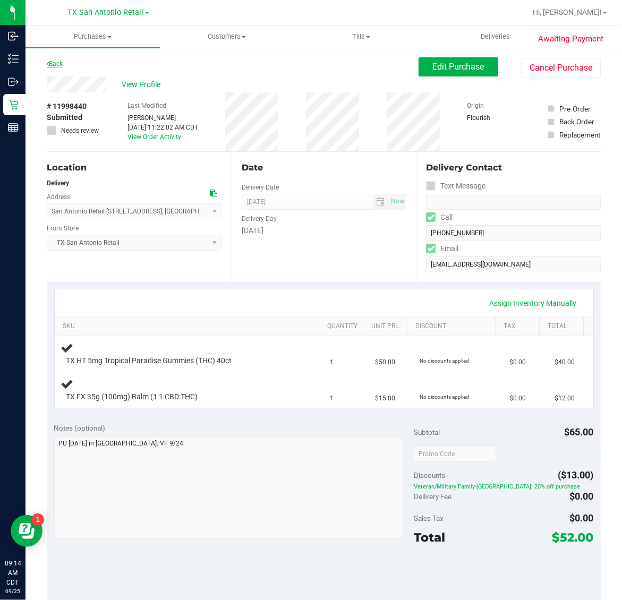
click at [55, 64] on link "Back" at bounding box center [55, 63] width 16 height 7
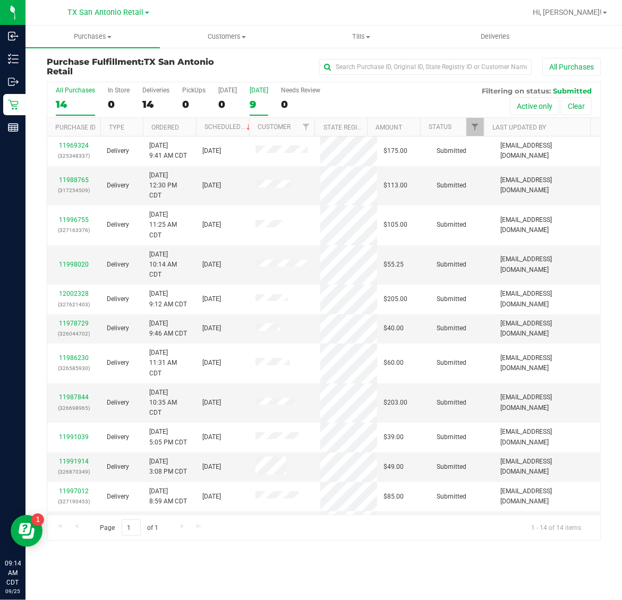
click at [263, 102] on div "9" at bounding box center [258, 104] width 19 height 12
click at [0, 0] on input "Tomorrow 9" at bounding box center [0, 0] width 0 height 0
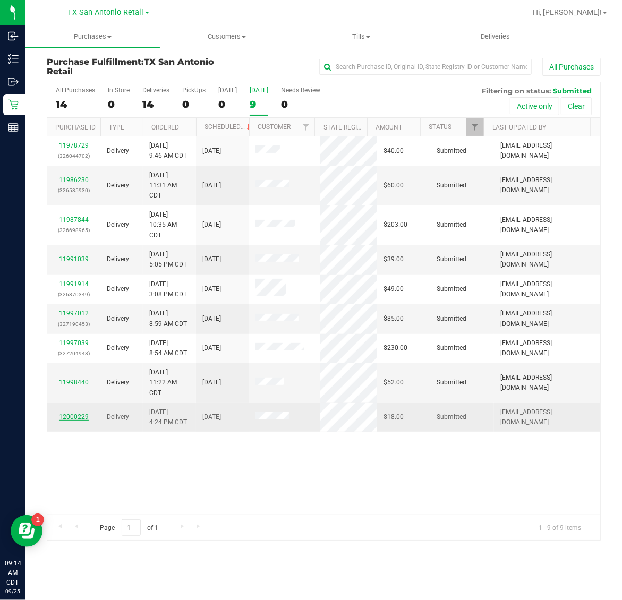
click at [76, 417] on link "12000229" at bounding box center [74, 416] width 30 height 7
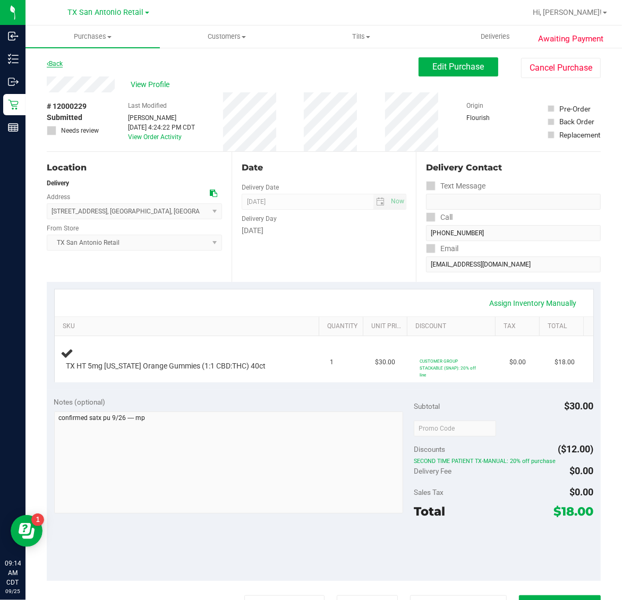
click at [53, 62] on link "Back" at bounding box center [55, 63] width 16 height 7
